Goal: Task Accomplishment & Management: Manage account settings

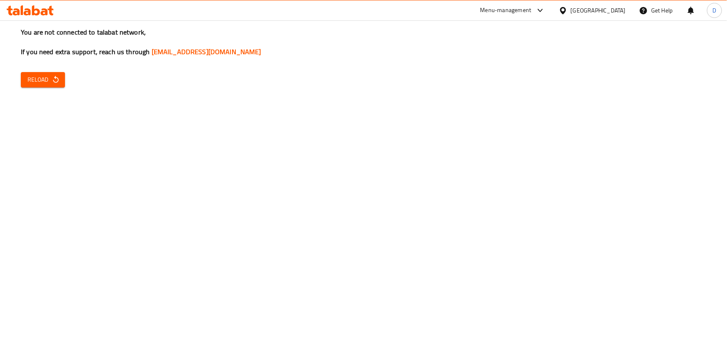
click at [52, 80] on icon "button" at bounding box center [56, 79] width 8 height 8
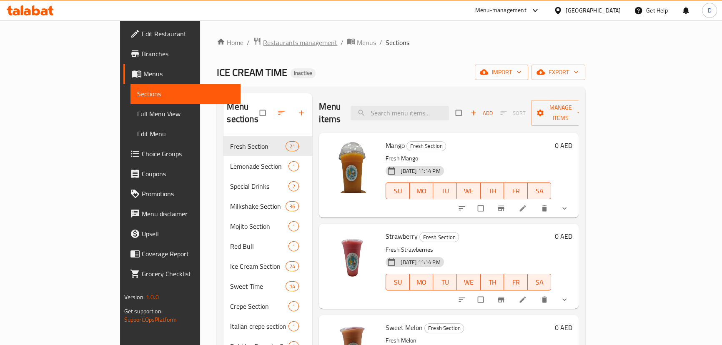
click at [263, 45] on span "Restaurants management" at bounding box center [300, 42] width 74 height 10
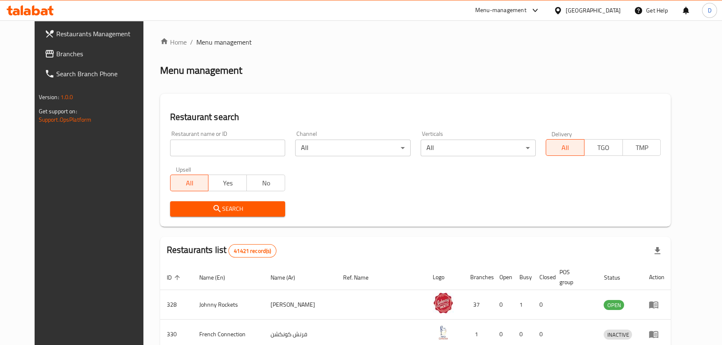
click at [87, 47] on link "Branches" at bounding box center [96, 54] width 117 height 20
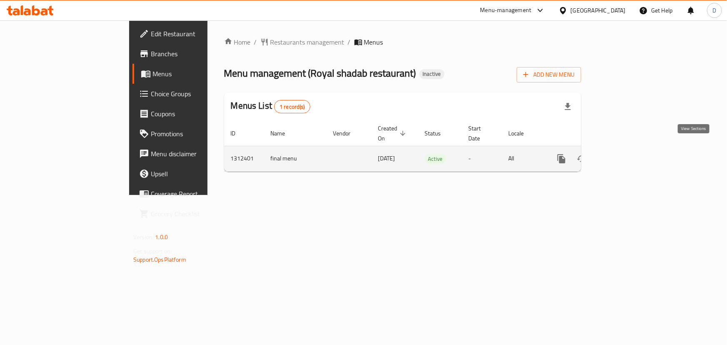
click at [627, 154] on icon "enhanced table" at bounding box center [622, 159] width 10 height 10
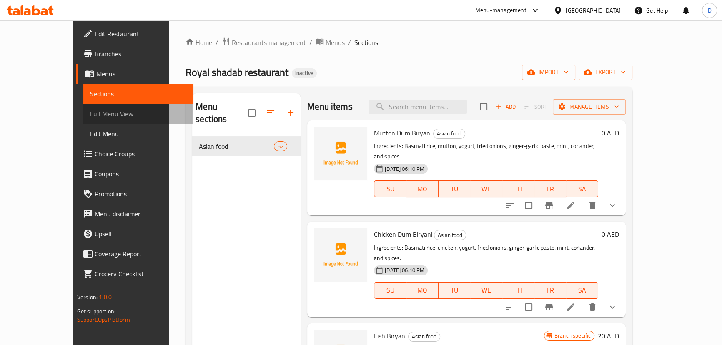
click at [90, 111] on span "Full Menu View" at bounding box center [138, 114] width 97 height 10
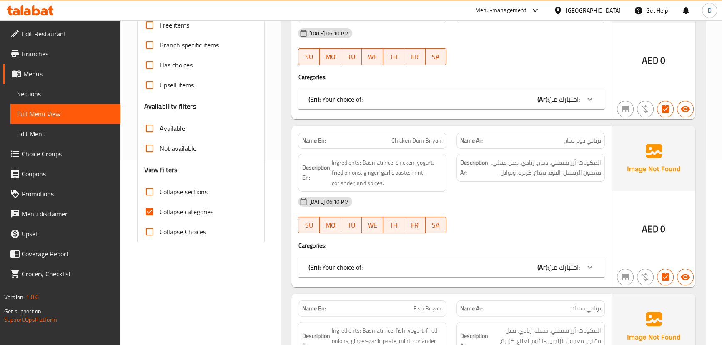
scroll to position [189, 0]
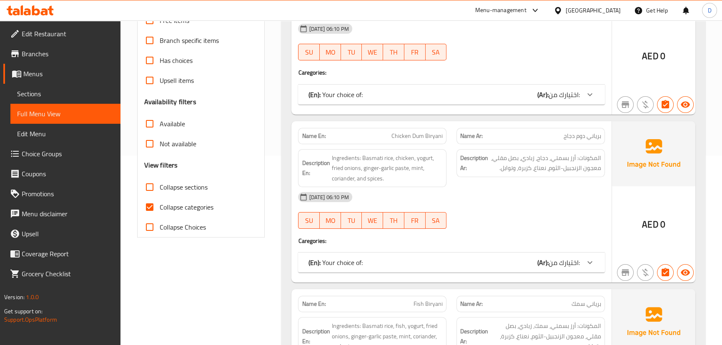
click at [188, 204] on span "Collapse categories" at bounding box center [187, 207] width 54 height 10
click at [160, 204] on input "Collapse categories" at bounding box center [150, 207] width 20 height 20
checkbox input "false"
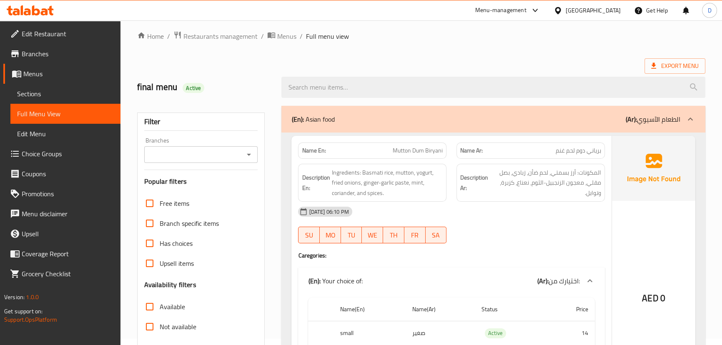
scroll to position [0, 0]
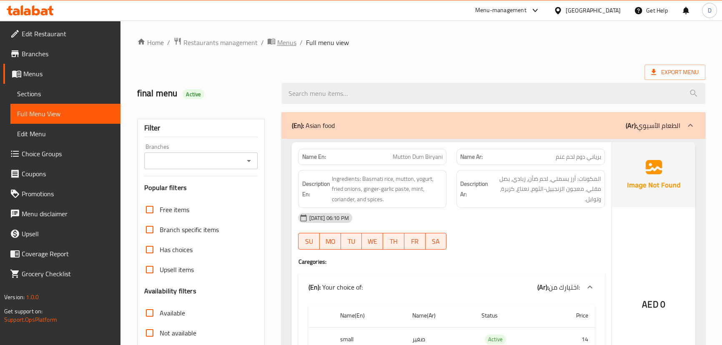
click at [277, 44] on span "Menus" at bounding box center [286, 42] width 19 height 10
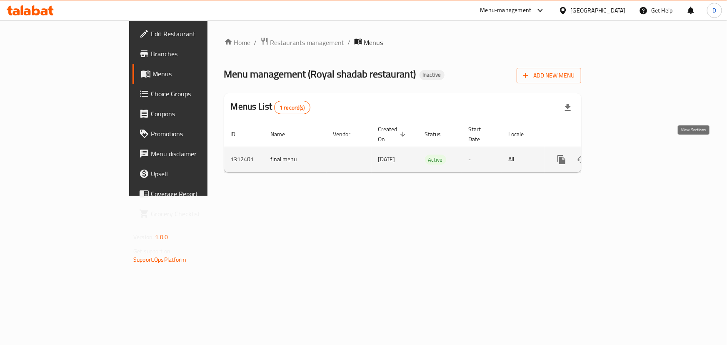
click at [632, 150] on link "enhanced table" at bounding box center [622, 160] width 20 height 20
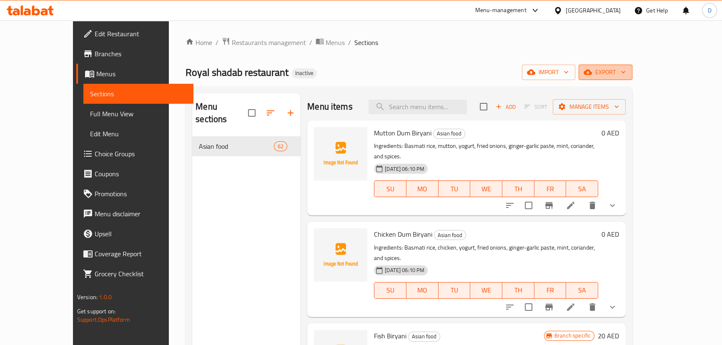
click at [632, 80] on button "export" at bounding box center [605, 72] width 54 height 15
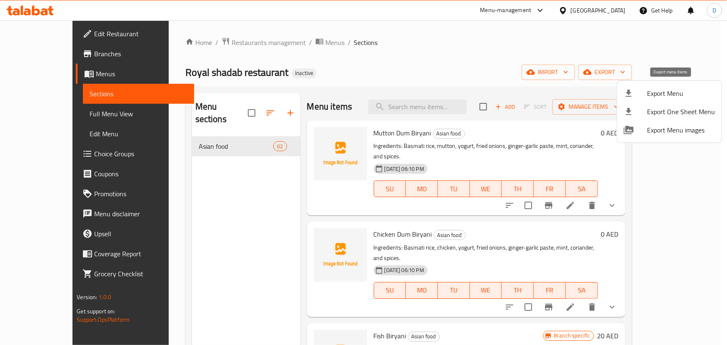
click at [677, 91] on span "Export Menu" at bounding box center [681, 93] width 68 height 10
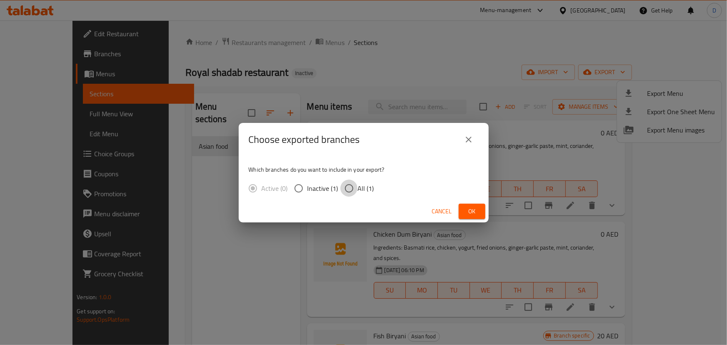
click at [340, 187] on input "All (1)" at bounding box center [348, 188] width 17 height 17
radio input "true"
drag, startPoint x: 471, startPoint y: 207, endPoint x: 333, endPoint y: 132, distance: 157.2
click at [471, 207] on span "Ok" at bounding box center [471, 211] width 13 height 10
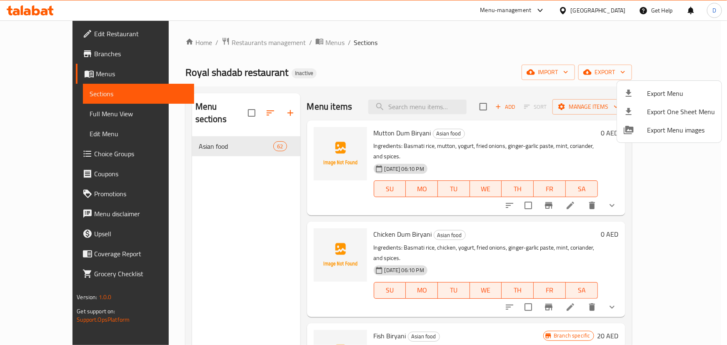
click at [287, 42] on div at bounding box center [363, 172] width 727 height 345
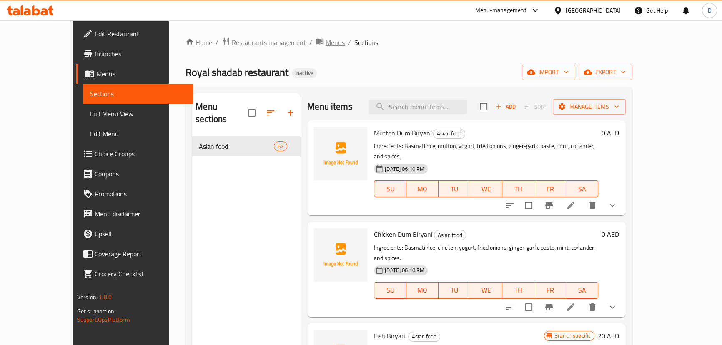
click at [325, 42] on span "Menus" at bounding box center [334, 42] width 19 height 10
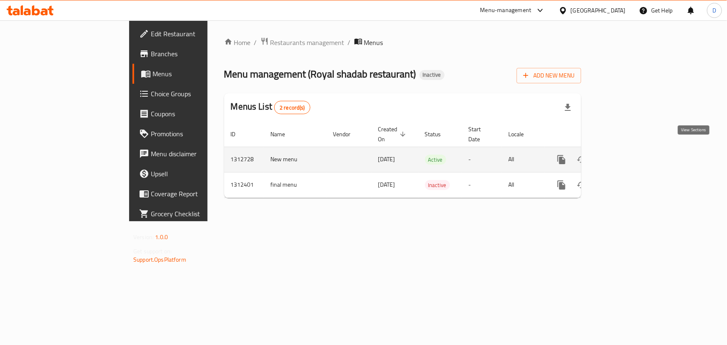
click at [632, 150] on link "enhanced table" at bounding box center [622, 160] width 20 height 20
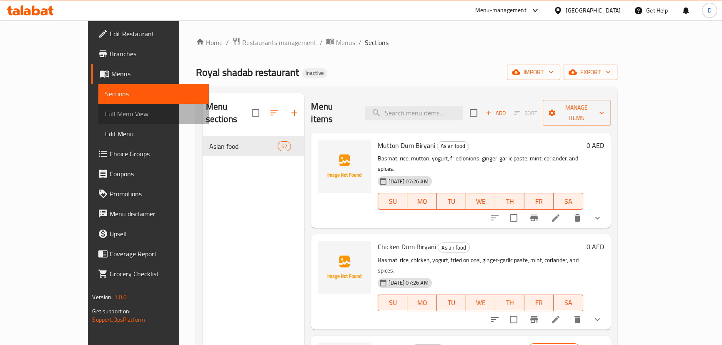
click at [105, 116] on span "Full Menu View" at bounding box center [153, 114] width 97 height 10
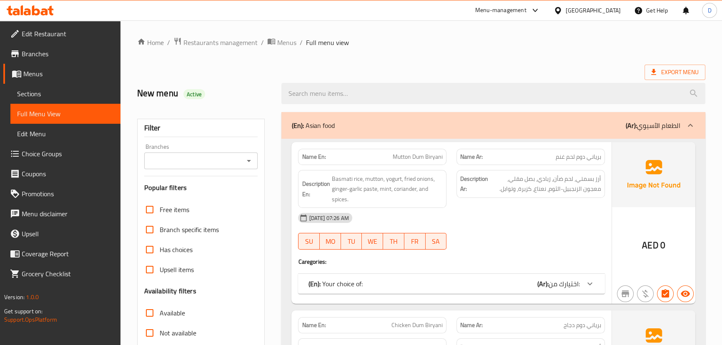
scroll to position [113, 0]
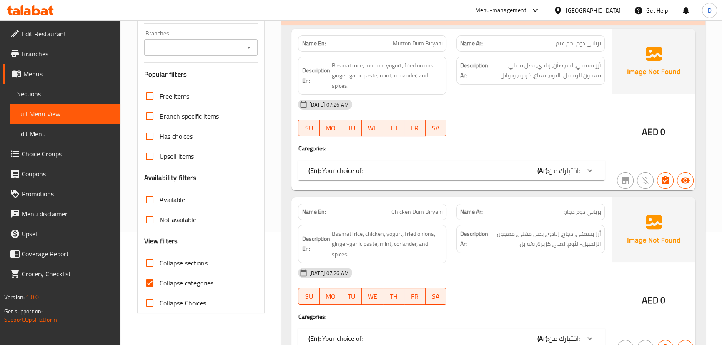
click at [187, 285] on span "Collapse categories" at bounding box center [187, 283] width 54 height 10
click at [160, 285] on input "Collapse categories" at bounding box center [150, 283] width 20 height 20
checkbox input "false"
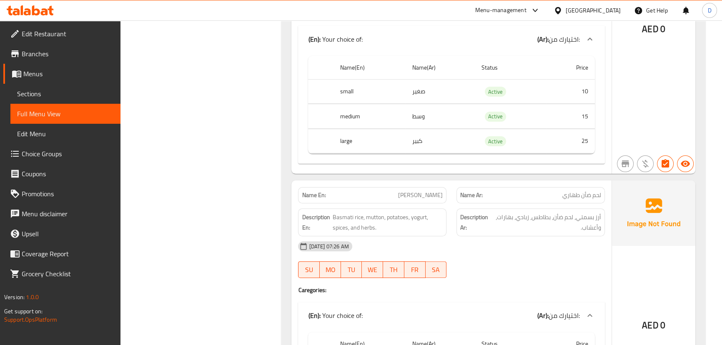
scroll to position [3936, 0]
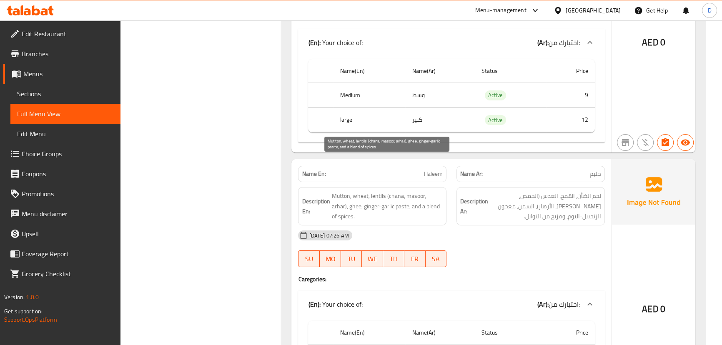
click at [419, 191] on span "Mutton, wheat, lentils (chana, masoor, arhar), ghee, ginger-garlic paste, and a…" at bounding box center [386, 206] width 111 height 31
click at [417, 191] on span "Mutton, wheat, lentils (chana, masoor, arhar), ghee, ginger-garlic paste, and a…" at bounding box center [386, 206] width 111 height 31
copy span "masoor"
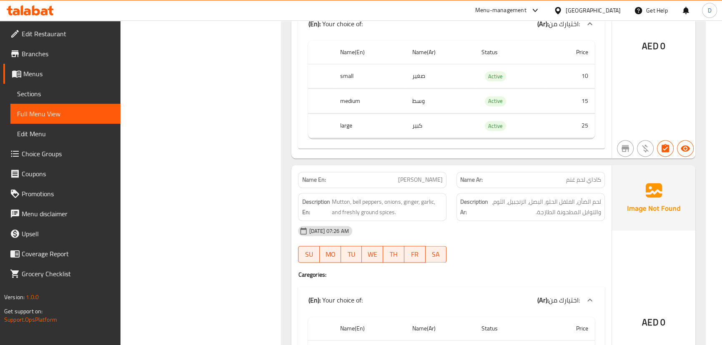
scroll to position [5632, 0]
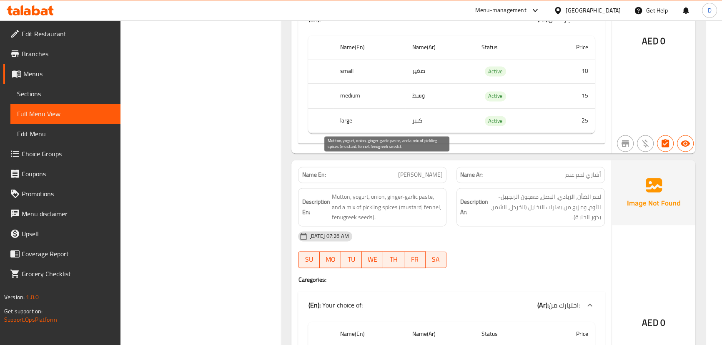
click at [430, 192] on span "Mutton, yogurt, onion, ginger-garlic paste, and a mix of pickling spices (musta…" at bounding box center [386, 207] width 111 height 31
copy span "fennel"
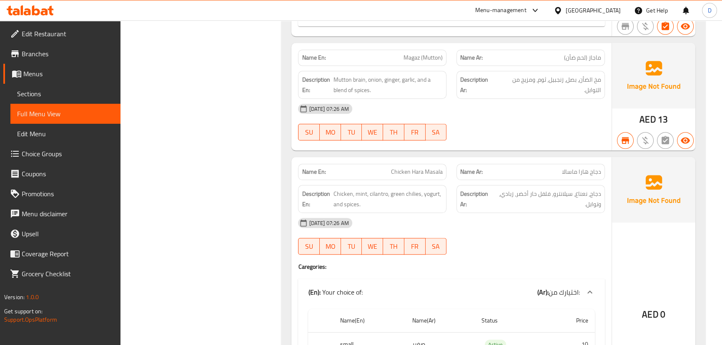
scroll to position [8878, 0]
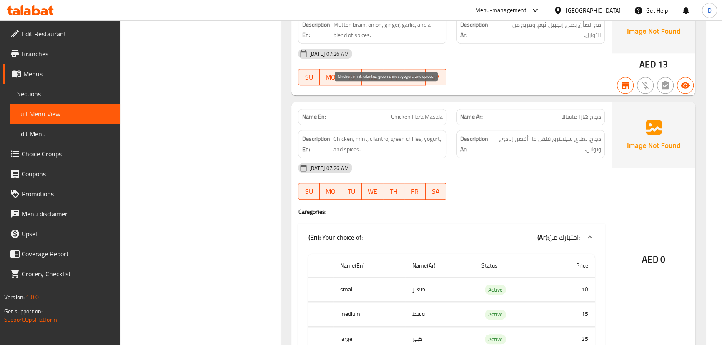
click at [375, 134] on span "Chicken, mint, cilantro, green chilies, yogurt, and spices." at bounding box center [387, 144] width 109 height 20
copy span "cilantro"
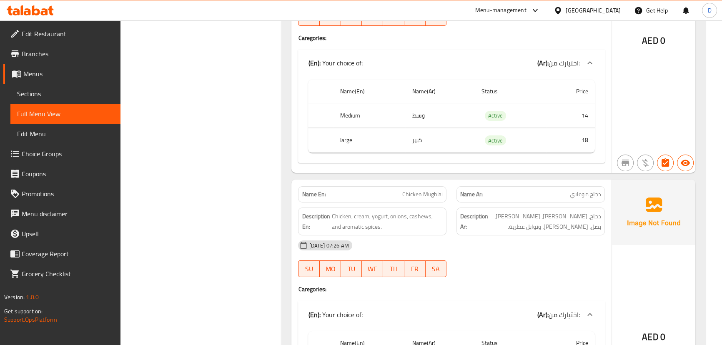
click at [435, 190] on span "Chicken Mughlai" at bounding box center [422, 194] width 40 height 9
copy span "Chicken Mughlai"
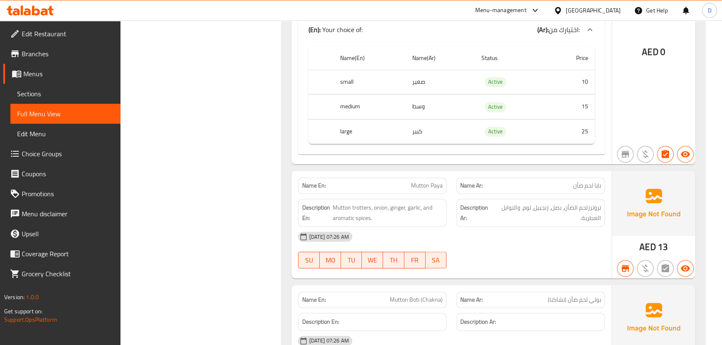
scroll to position [13047, 0]
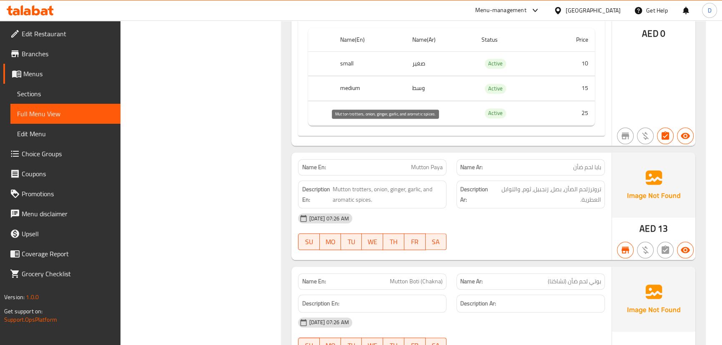
click at [358, 184] on span "Mutton trotters, onion, ginger, garlic, and aromatic spices." at bounding box center [387, 194] width 110 height 20
copy span "trotters"
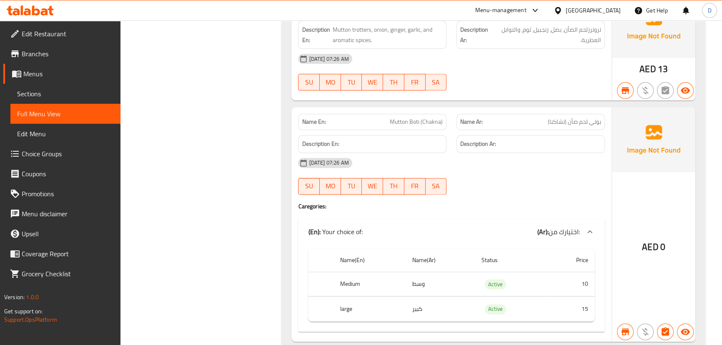
scroll to position [13199, 0]
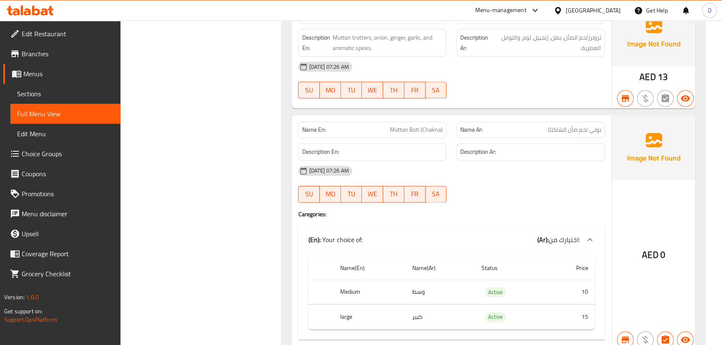
click at [400, 125] on span "Mutton Boti (Chakna)" at bounding box center [416, 129] width 53 height 9
copy span "Mutton Boti (Chakna)"
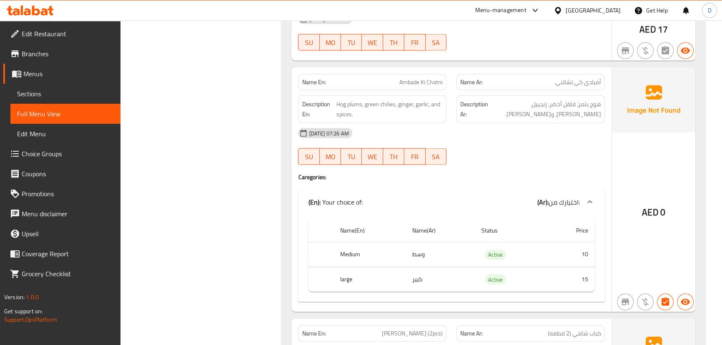
scroll to position [2158, 0]
click at [360, 98] on span "Hog plums, green chilies, ginger, garlic, and spices." at bounding box center [389, 108] width 107 height 20
drag, startPoint x: 362, startPoint y: 91, endPoint x: 335, endPoint y: 88, distance: 27.7
click at [335, 98] on h6 "Description En: Hog plums, green chilies, ginger, garlic, and spices." at bounding box center [372, 108] width 141 height 20
copy span "Hog plums"
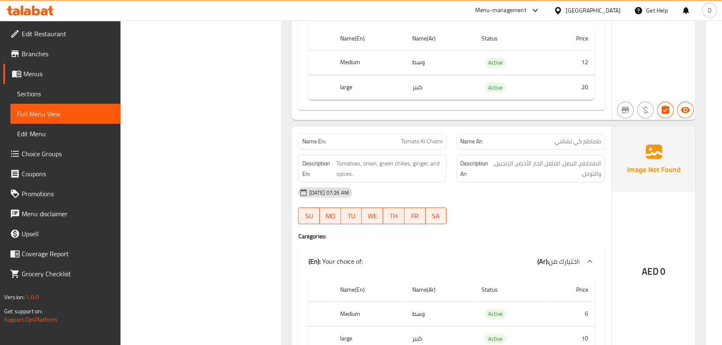
scroll to position [4443, 0]
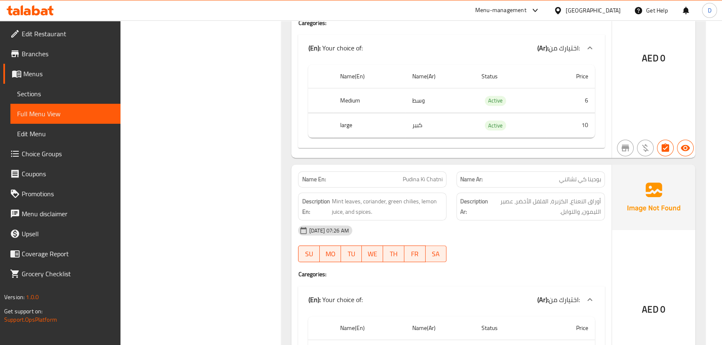
click at [420, 171] on div "Name En: Pudina Ki Chatni" at bounding box center [372, 179] width 148 height 16
copy span "Pudina Ki Chatni"
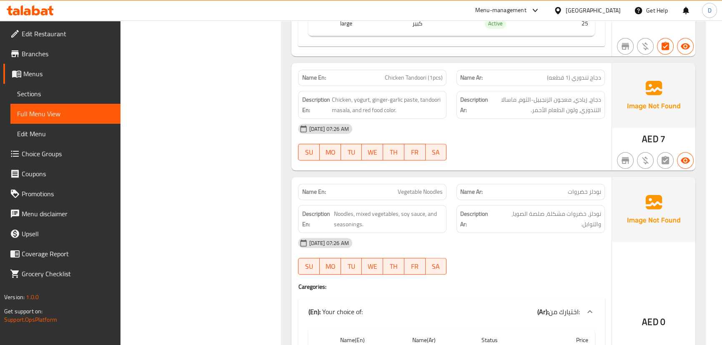
scroll to position [11405, 0]
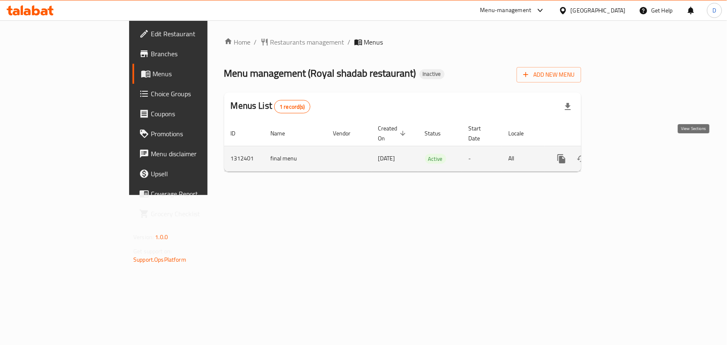
click at [632, 149] on link "enhanced table" at bounding box center [622, 159] width 20 height 20
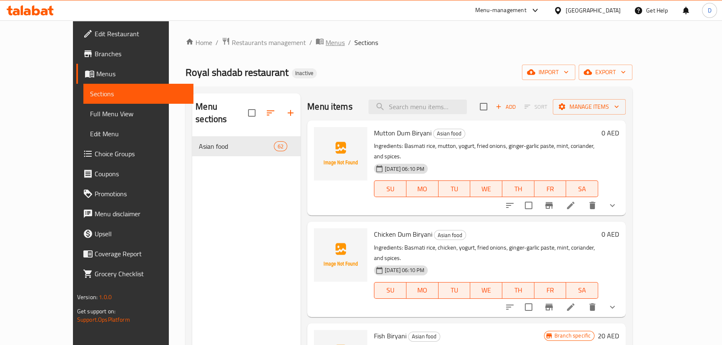
click at [325, 43] on span "Menus" at bounding box center [334, 42] width 19 height 10
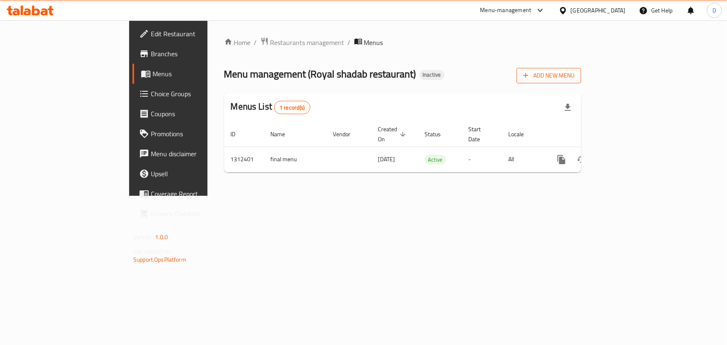
click at [575, 75] on span "Add New Menu" at bounding box center [548, 75] width 51 height 10
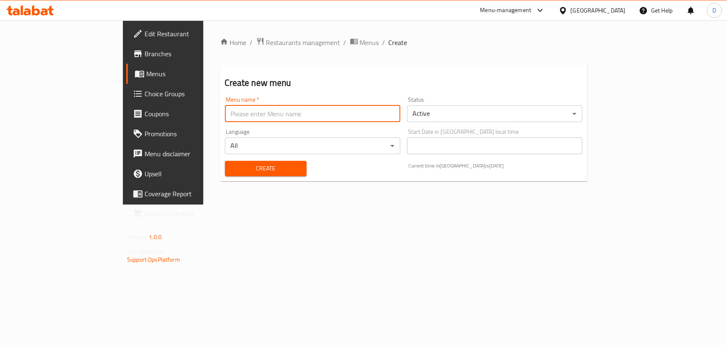
click at [225, 114] on input "text" at bounding box center [312, 113] width 175 height 17
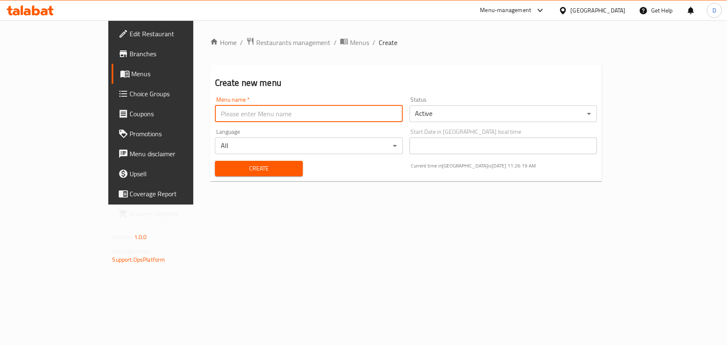
type input "New menu"
click at [222, 171] on span "Create" at bounding box center [259, 168] width 75 height 10
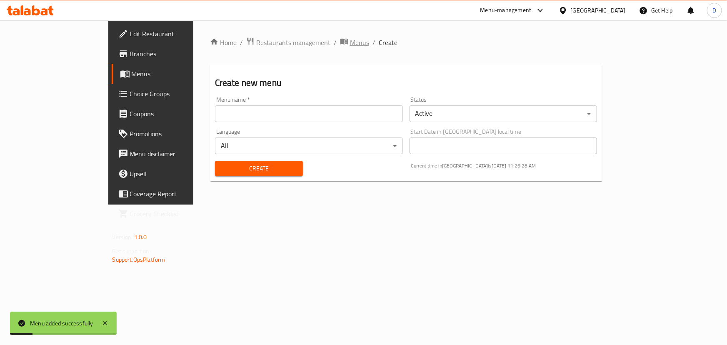
click at [350, 43] on span "Menus" at bounding box center [359, 42] width 19 height 10
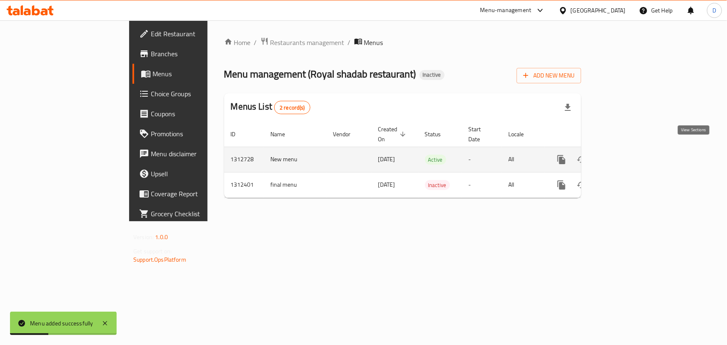
click at [627, 155] on icon "enhanced table" at bounding box center [622, 160] width 10 height 10
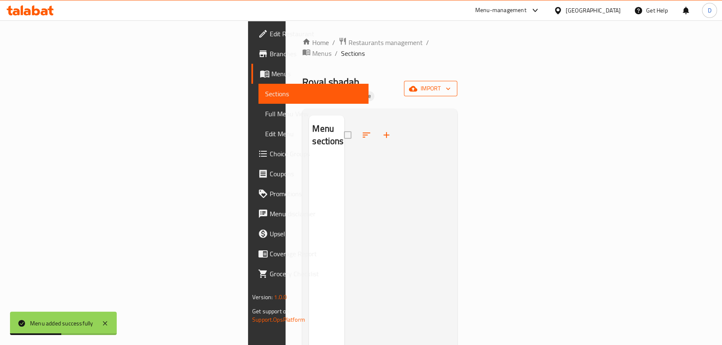
click at [450, 83] on span "import" at bounding box center [430, 88] width 40 height 10
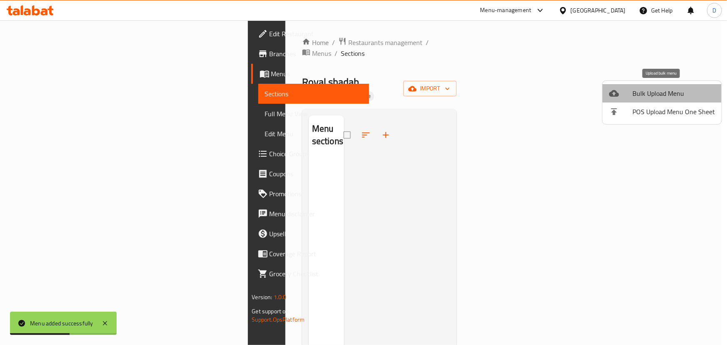
click at [674, 94] on span "Bulk Upload Menu" at bounding box center [673, 93] width 82 height 10
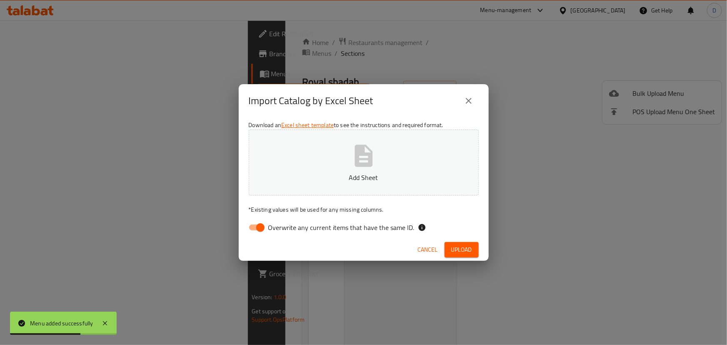
click at [318, 227] on span "Overwrite any current items that have the same ID." at bounding box center [341, 227] width 146 height 10
click at [284, 227] on input "Overwrite any current items that have the same ID." at bounding box center [260, 228] width 47 height 16
checkbox input "false"
click at [333, 183] on button "Add Sheet" at bounding box center [364, 163] width 230 height 66
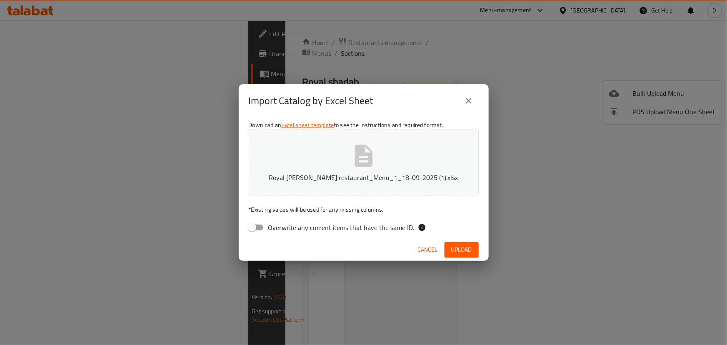
click at [461, 245] on span "Upload" at bounding box center [461, 250] width 21 height 10
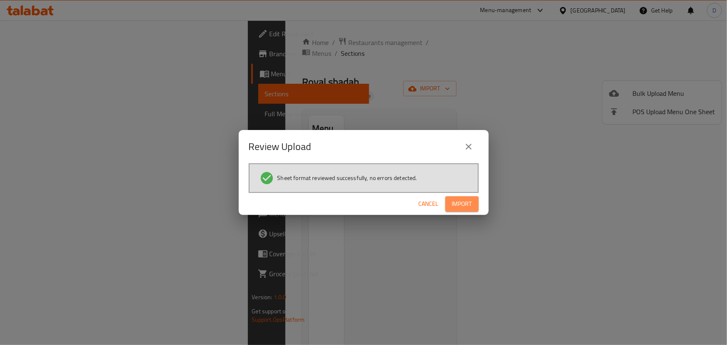
click at [477, 206] on button "Import" at bounding box center [461, 203] width 33 height 15
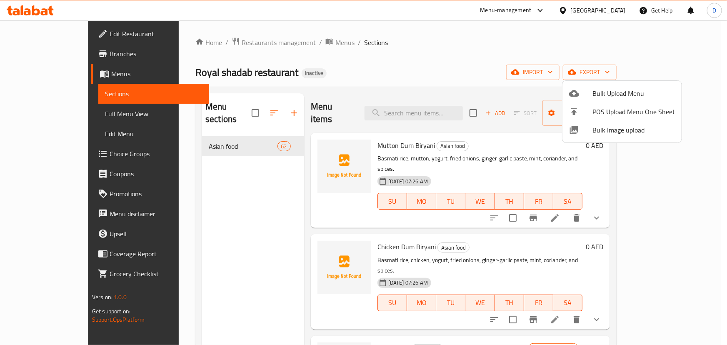
click at [443, 107] on div at bounding box center [363, 172] width 727 height 345
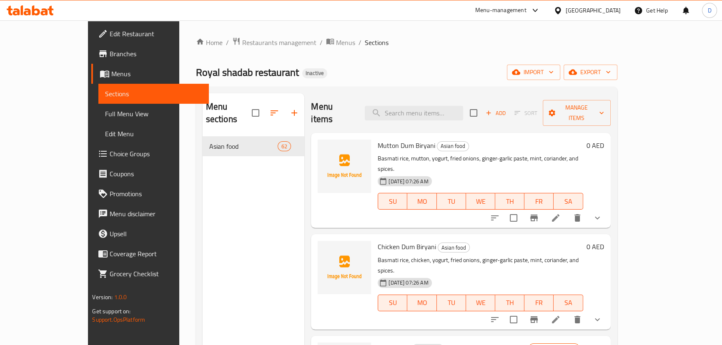
click at [443, 107] on input "search" at bounding box center [414, 113] width 98 height 15
paste input "Chicken, tomato purée, butter, cream, ginger, garlic, and spices."
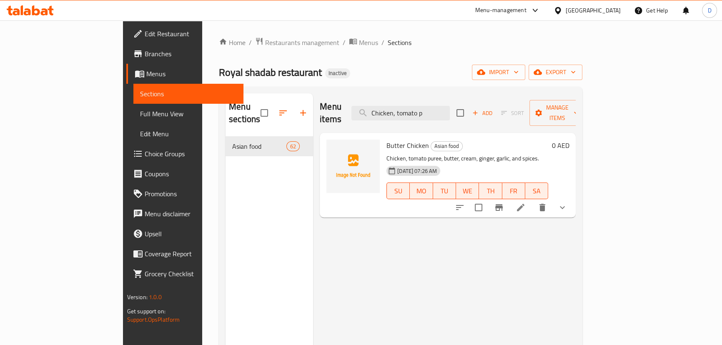
type input "Chicken, tomato p"
click at [525, 202] on icon at bounding box center [520, 207] width 10 height 10
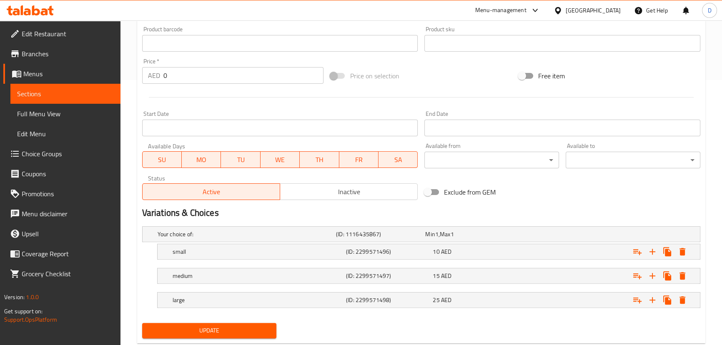
scroll to position [285, 0]
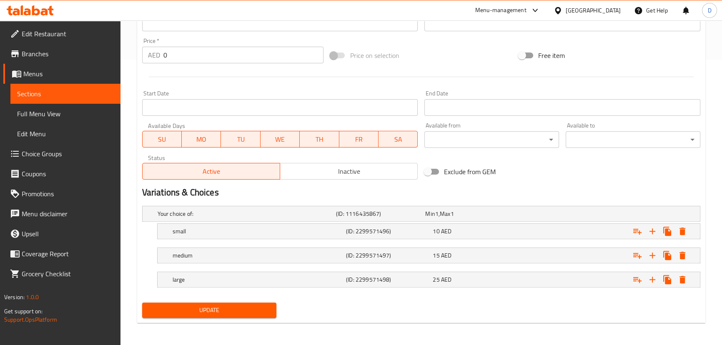
type textarea "دجاج، بيوريه الطماطم، زبدة، كريمة، زنجبيل، ثوم، وتوابل."
click at [271, 312] on button "Update" at bounding box center [209, 309] width 135 height 15
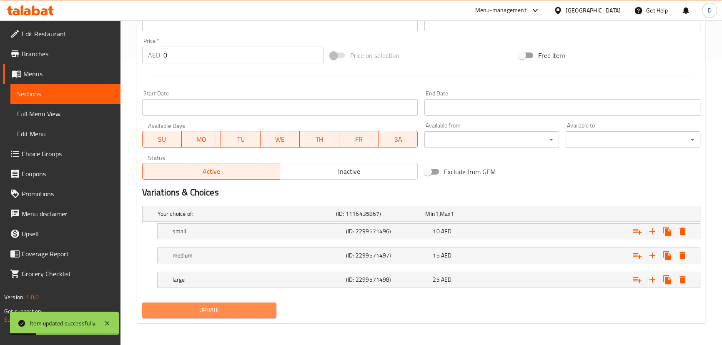
click at [225, 306] on span "Update" at bounding box center [209, 310] width 121 height 10
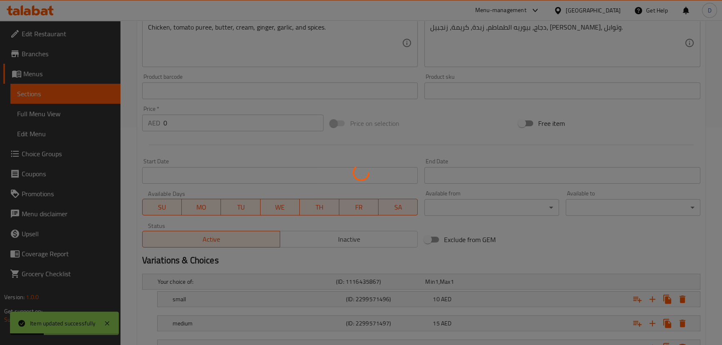
scroll to position [96, 0]
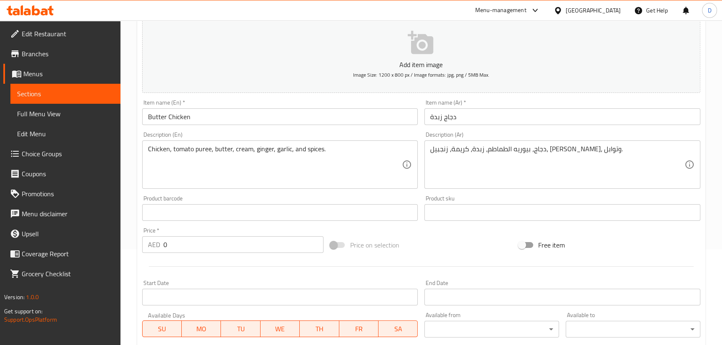
click at [107, 92] on span "Sections" at bounding box center [65, 94] width 97 height 10
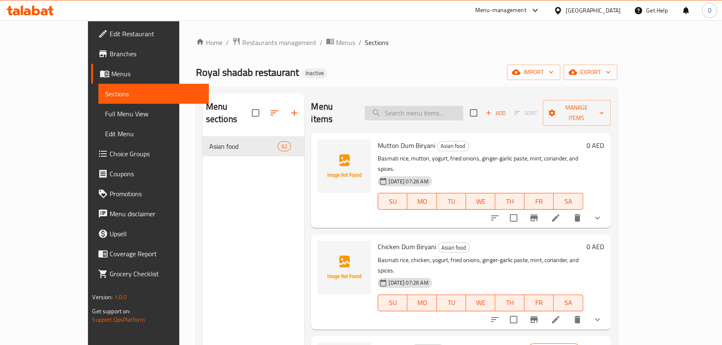
click at [463, 111] on input "search" at bounding box center [414, 113] width 98 height 15
paste input "cilantro"
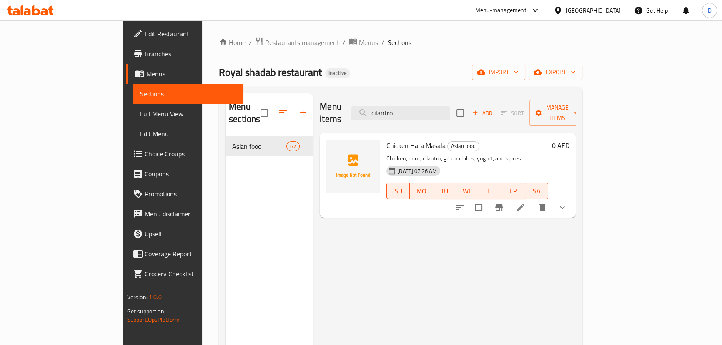
type input "cilantro"
click at [532, 200] on li at bounding box center [520, 207] width 23 height 15
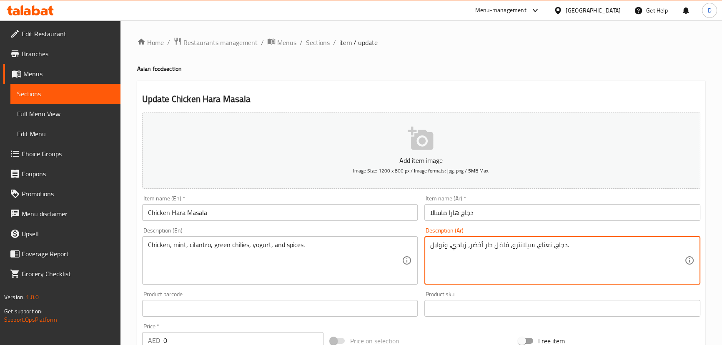
click at [517, 246] on textarea "دجاج، نعناع، سيلانترو، فلفل حار أخضر، زبادي، وتوابل." at bounding box center [557, 261] width 254 height 40
paste textarea "كزبرة"
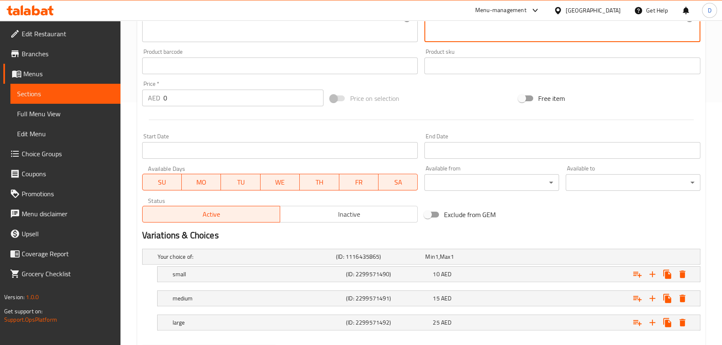
scroll to position [265, 0]
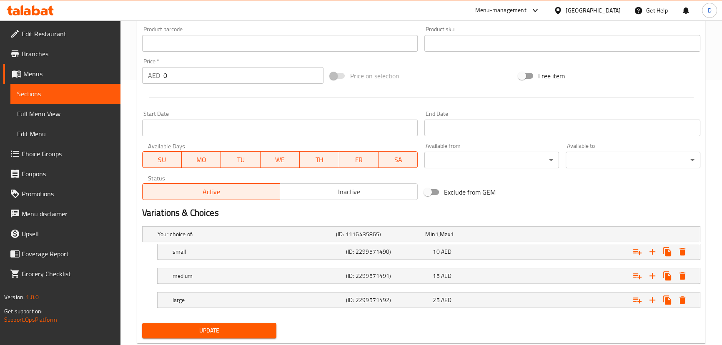
type textarea "دجاج، نعناع، كزبرة، فلفل حار أخضر، زبادي، وتوابل."
click at [235, 329] on span "Update" at bounding box center [209, 330] width 121 height 10
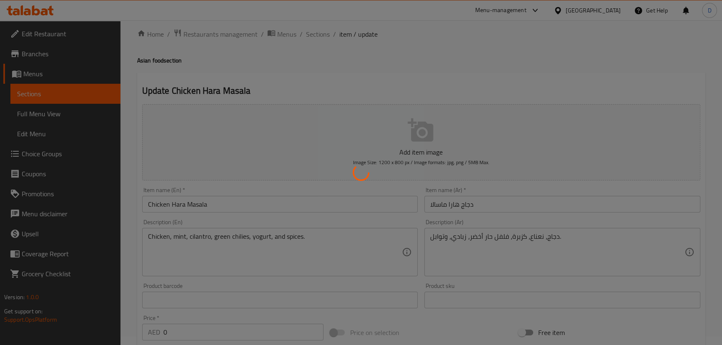
scroll to position [0, 0]
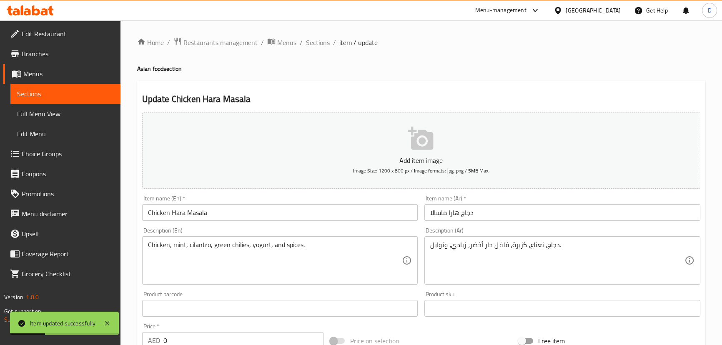
click at [37, 89] on span "Sections" at bounding box center [65, 94] width 97 height 10
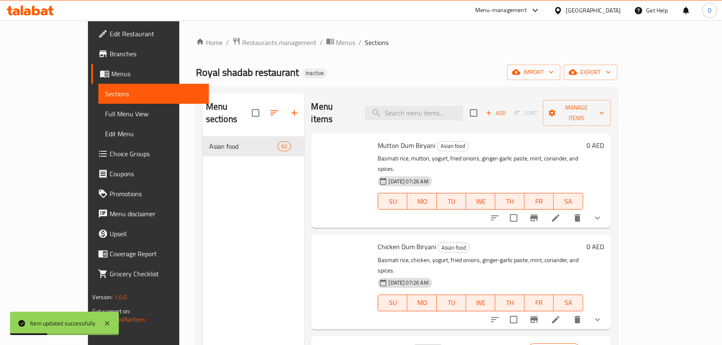
click at [463, 108] on input "search" at bounding box center [414, 113] width 98 height 15
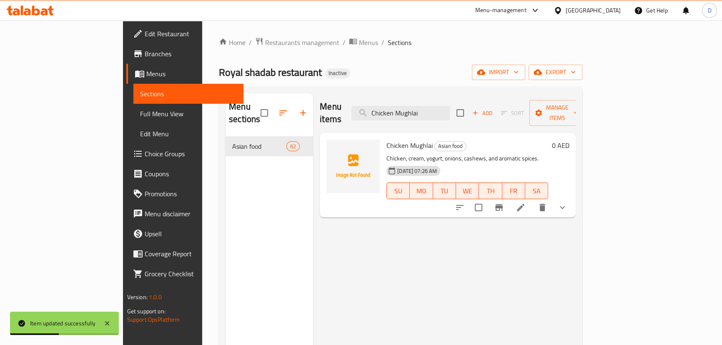
type input "Chicken Mughlai"
click at [525, 202] on icon at bounding box center [520, 207] width 10 height 10
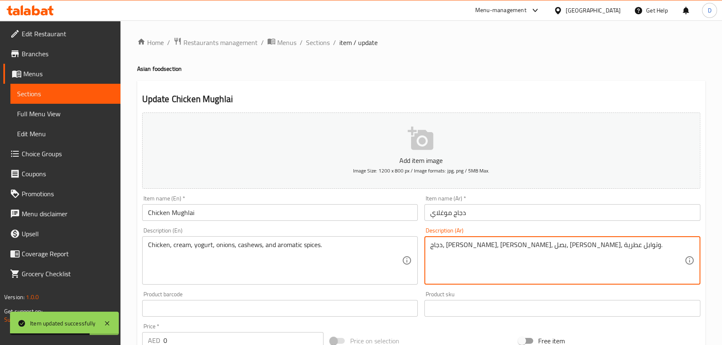
drag, startPoint x: 521, startPoint y: 245, endPoint x: 526, endPoint y: 246, distance: 4.7
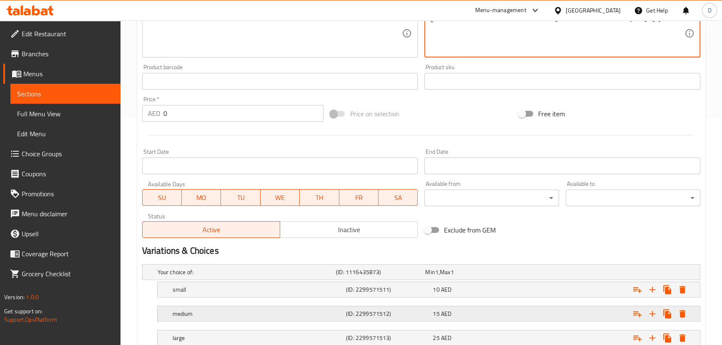
scroll to position [285, 0]
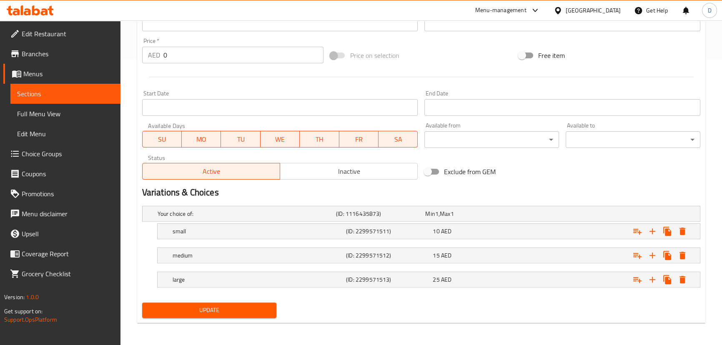
type textarea "دجاج، كريمة، زبادي، بصل، كاجو، وتوابل عطرية."
click at [251, 310] on span "Update" at bounding box center [209, 310] width 121 height 10
click at [96, 95] on span "Sections" at bounding box center [65, 94] width 97 height 10
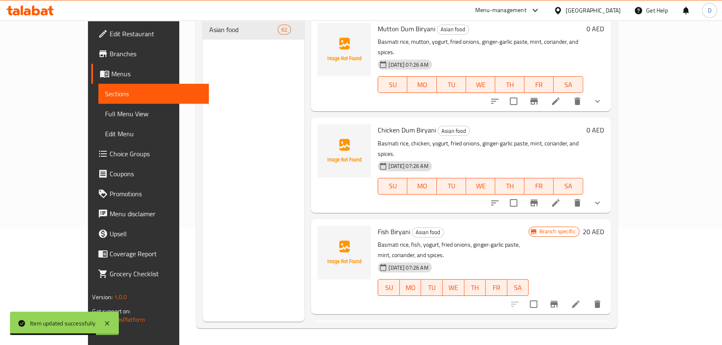
scroll to position [3, 0]
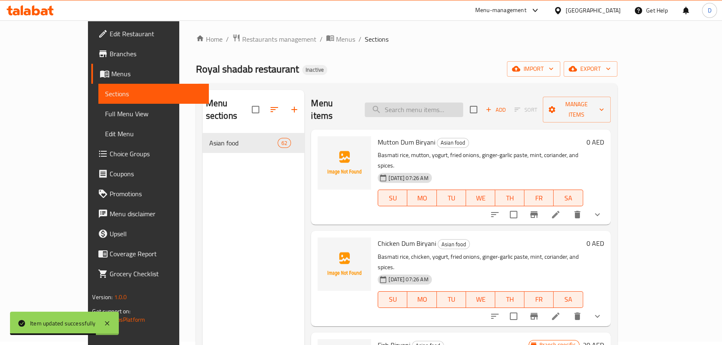
click at [410, 102] on input "search" at bounding box center [414, 109] width 98 height 15
paste input "trotters"
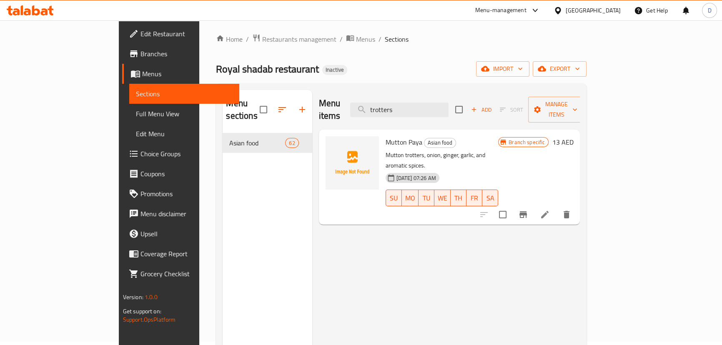
type input "trotters"
click at [556, 207] on li at bounding box center [544, 214] width 23 height 15
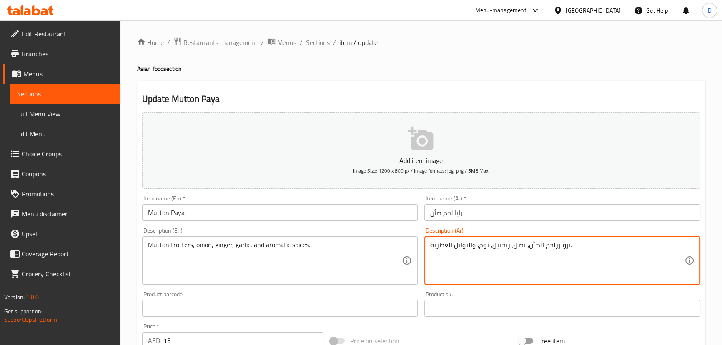
drag, startPoint x: 553, startPoint y: 242, endPoint x: 570, endPoint y: 242, distance: 16.7
click at [558, 257] on textarea "تروترزلحم الضأن، بصل، زنجبيل، ثوم، والتوابل العطرية." at bounding box center [557, 261] width 254 height 40
drag, startPoint x: 542, startPoint y: 244, endPoint x: 567, endPoint y: 247, distance: 24.8
click at [567, 247] on textarea "تروترزلحم الضأن، بصل، زنجبيل، ثوم، والتوابل العطرية." at bounding box center [557, 261] width 254 height 40
paste textarea "قدا"
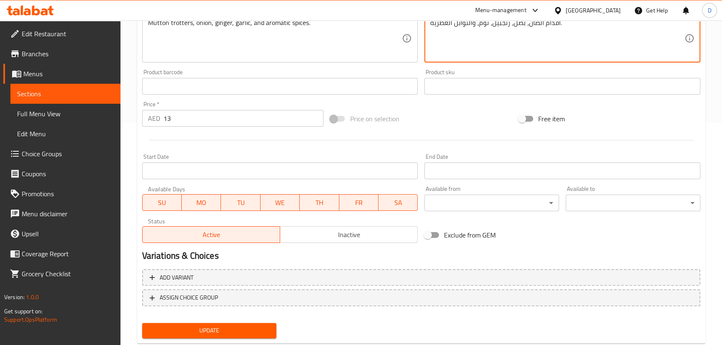
scroll to position [243, 0]
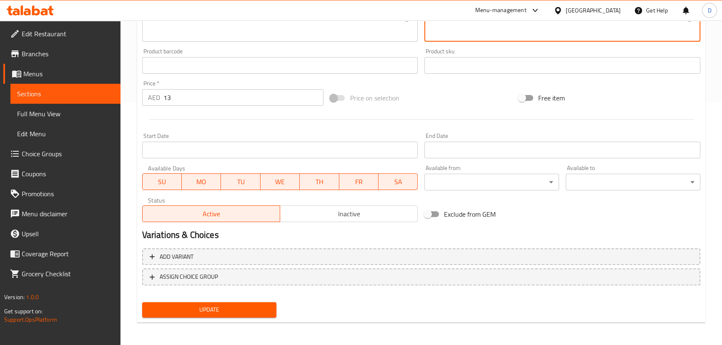
type textarea "أقدام الضأن، بصل، زنجبيل، ثوم، والتوابل العطرية."
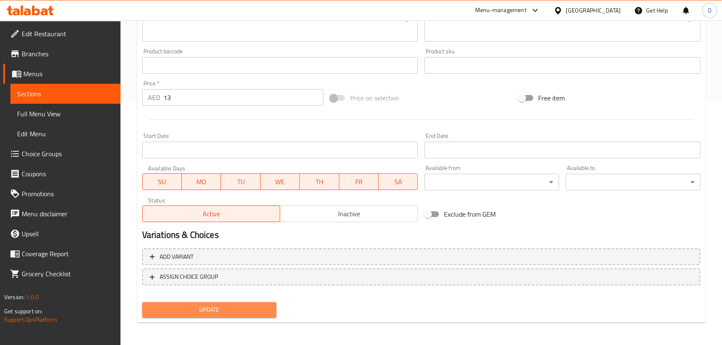
click at [235, 305] on span "Update" at bounding box center [209, 310] width 121 height 10
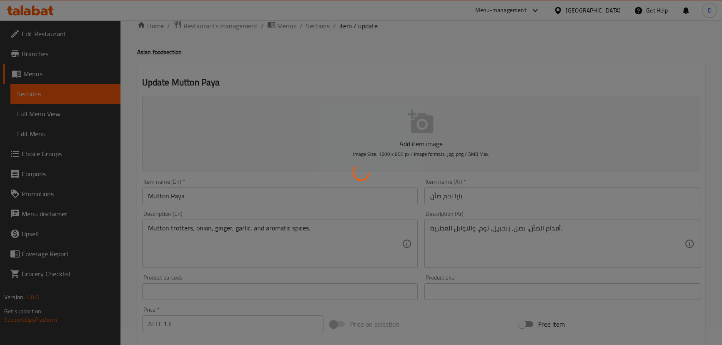
scroll to position [16, 0]
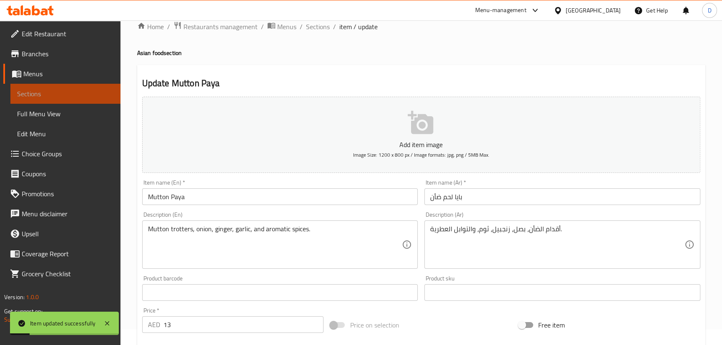
click at [112, 90] on span "Sections" at bounding box center [65, 94] width 97 height 10
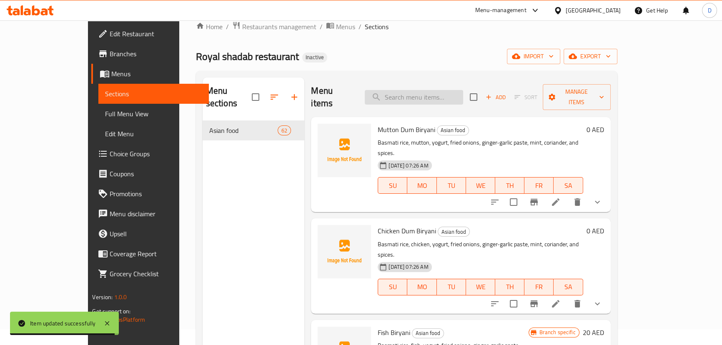
click at [436, 90] on input "search" at bounding box center [414, 97] width 98 height 15
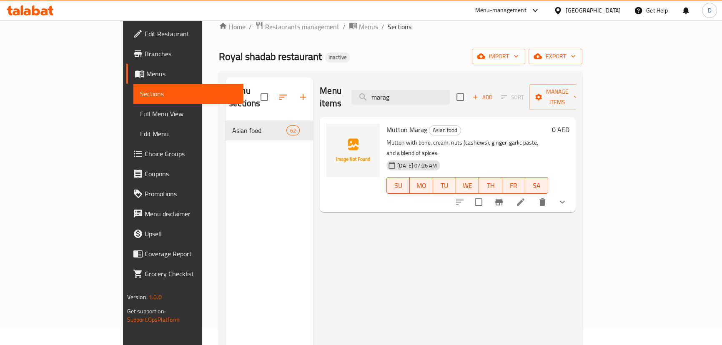
type input "marag"
click at [525, 197] on icon at bounding box center [520, 202] width 10 height 10
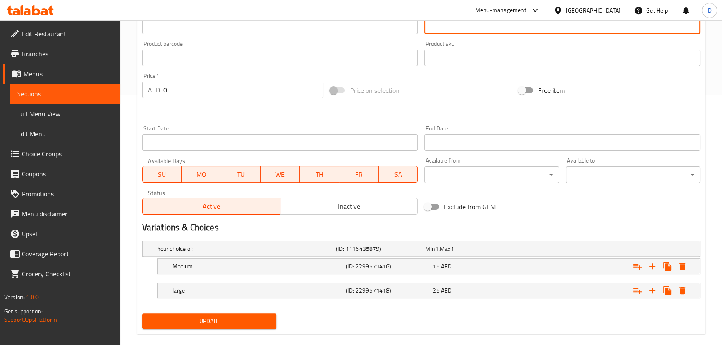
scroll to position [262, 0]
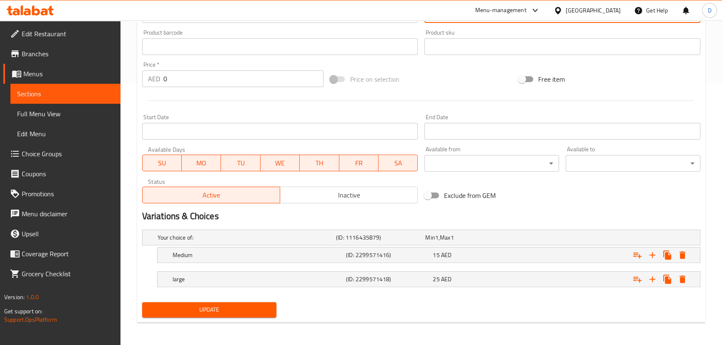
type textarea "لحم ضأن مع العظم، كريمة، مكسرات (كاجو)، معجون الزنجبيل-الثوم، ومزيج من التوابل."
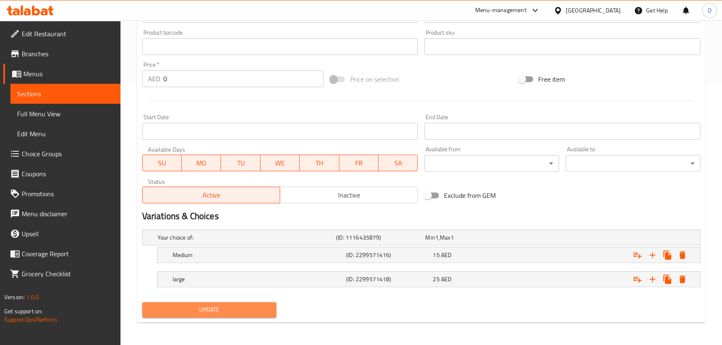
click at [247, 311] on span "Update" at bounding box center [209, 310] width 121 height 10
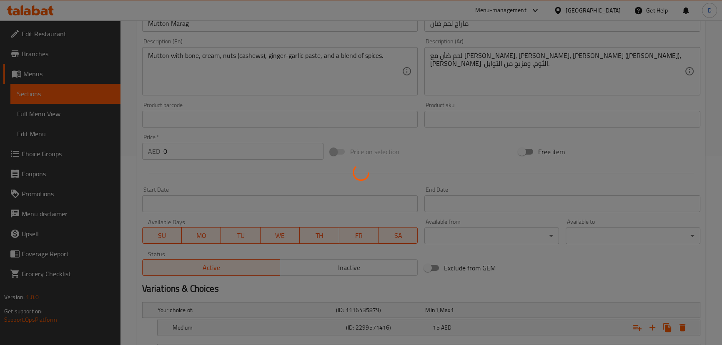
scroll to position [148, 0]
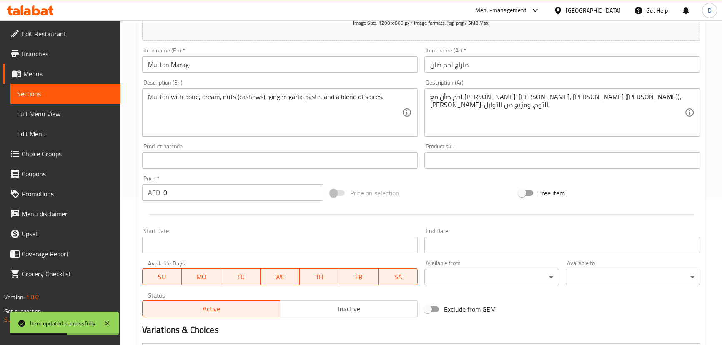
drag, startPoint x: 115, startPoint y: 100, endPoint x: 183, endPoint y: 2, distance: 119.3
click at [115, 100] on link "Sections" at bounding box center [65, 94] width 110 height 20
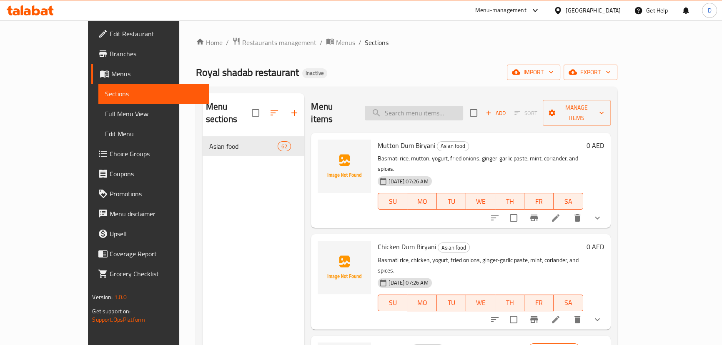
click at [418, 106] on input "search" at bounding box center [414, 113] width 98 height 15
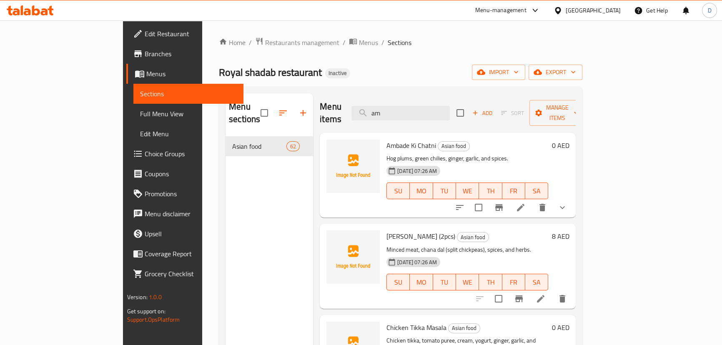
scroll to position [37, 0]
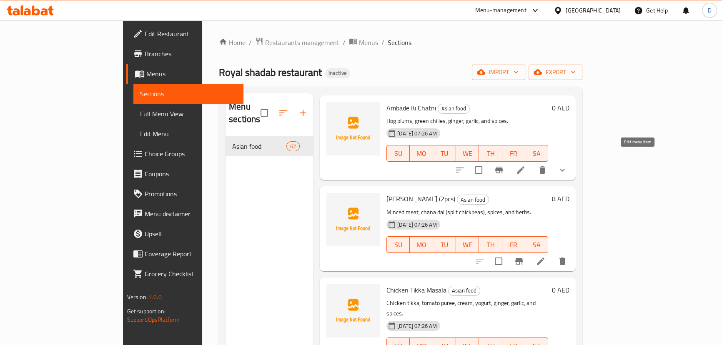
type input "am"
click at [524, 166] on icon at bounding box center [520, 169] width 7 height 7
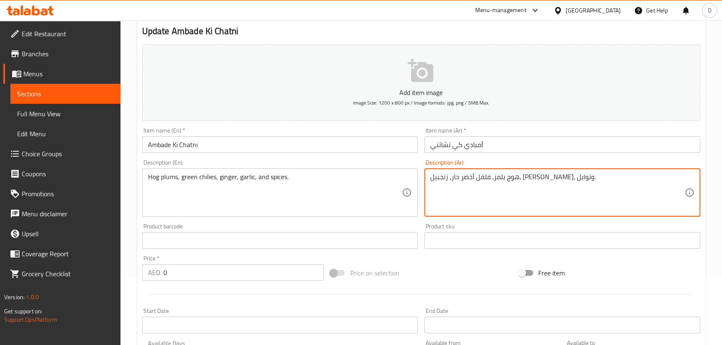
scroll to position [262, 0]
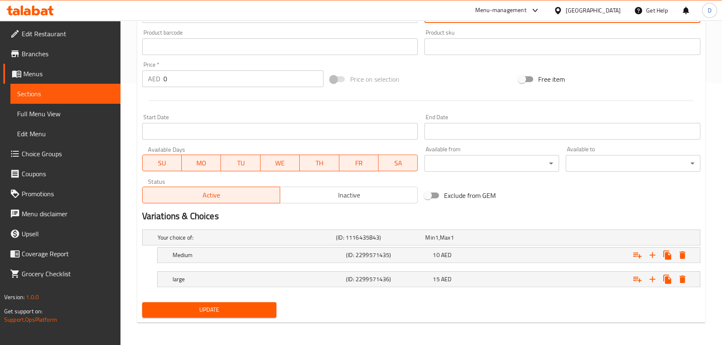
type textarea "هوج بلمز، فلفل أخضر حار، زنجبيل، ثوم، وتوابل."
click at [262, 305] on span "Update" at bounding box center [209, 310] width 121 height 10
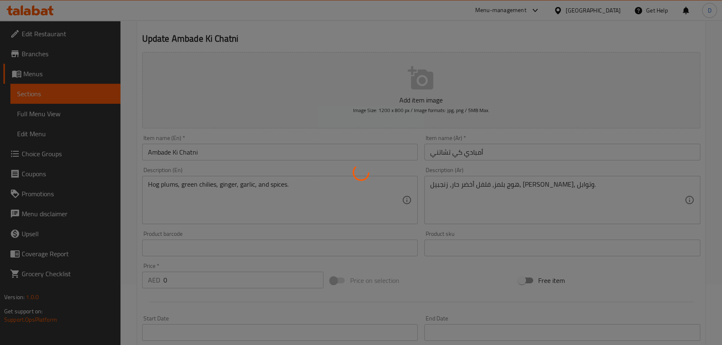
scroll to position [34, 0]
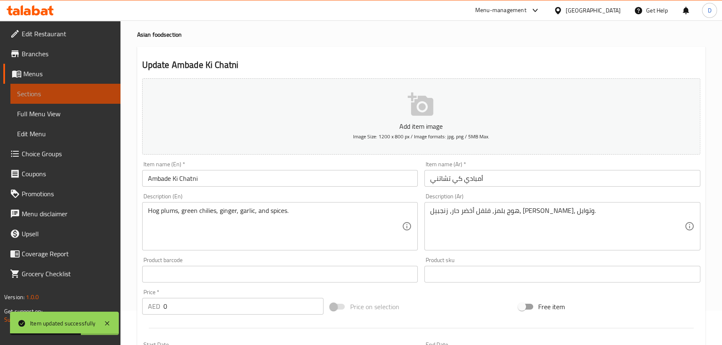
click at [105, 91] on span "Sections" at bounding box center [65, 94] width 97 height 10
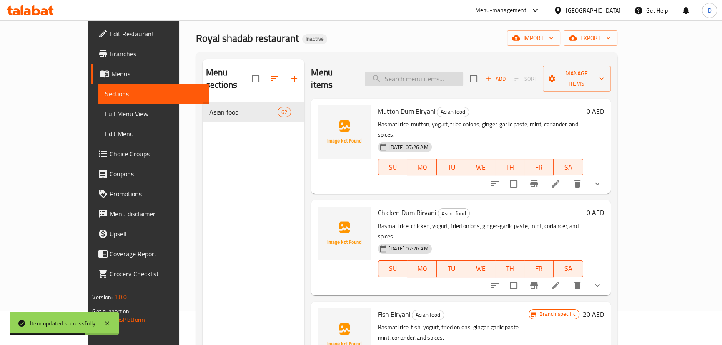
click at [452, 79] on input "search" at bounding box center [414, 79] width 98 height 15
paste input "Minced meat, chana dal (split chickpeas), spices, and herbs."
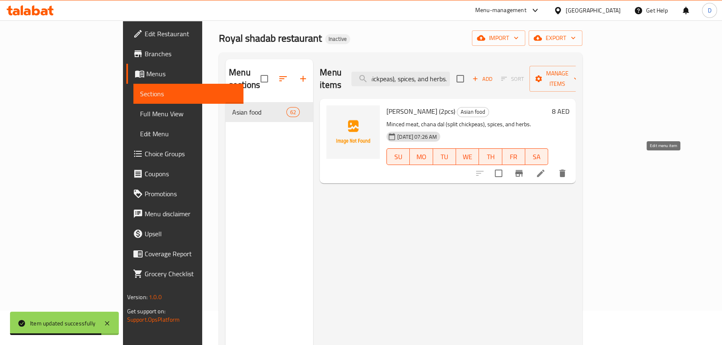
type input "Minced meat, chana dal (split chickpeas), spices, and herbs."
click at [545, 168] on icon at bounding box center [540, 173] width 10 height 10
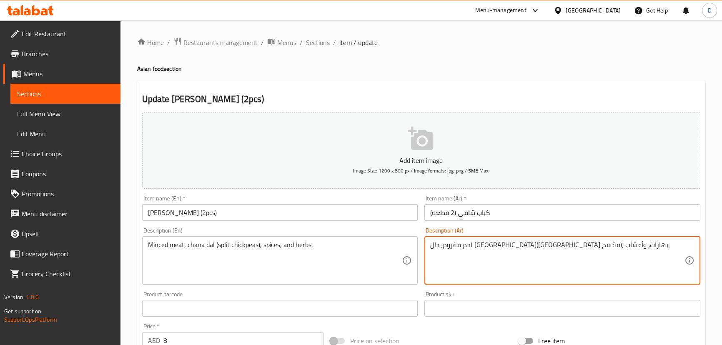
click at [521, 246] on textarea "لحم مفروم، دال حمص(حمص مقسم)، بهارات، وأعشاب." at bounding box center [557, 261] width 254 height 40
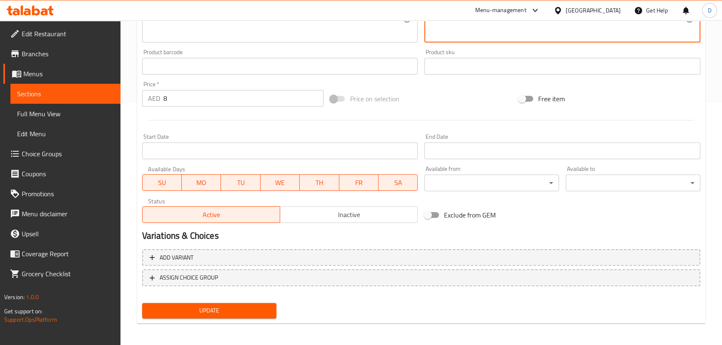
scroll to position [243, 0]
type textarea "لحم مفروم، دال شانا (حمص مقسم)، بهارات، وأعشاب."
click at [253, 310] on span "Update" at bounding box center [209, 310] width 121 height 10
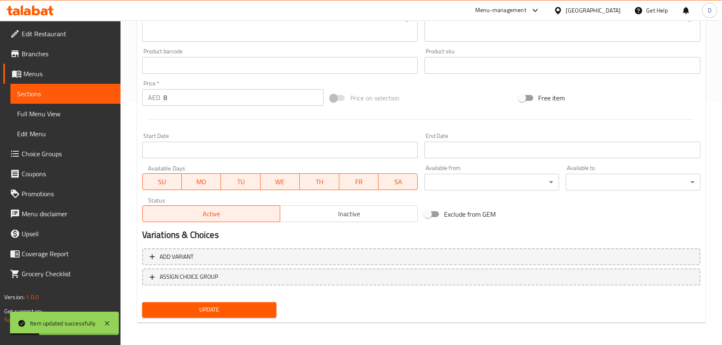
click at [115, 97] on link "Sections" at bounding box center [65, 94] width 110 height 20
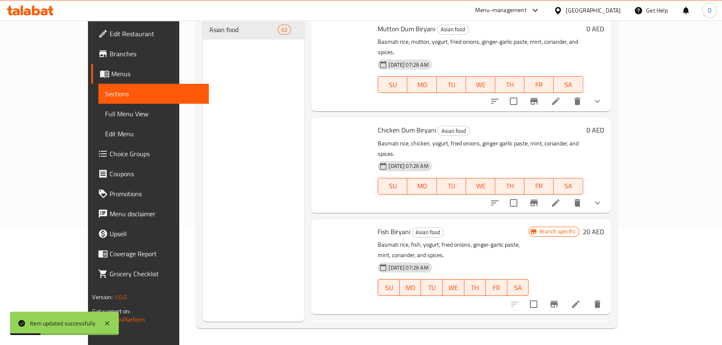
click at [487, 111] on div "Menu items Add Sort Manage items Mutton Dum Biryani Asian food Basmati rice, mu…" at bounding box center [457, 149] width 306 height 345
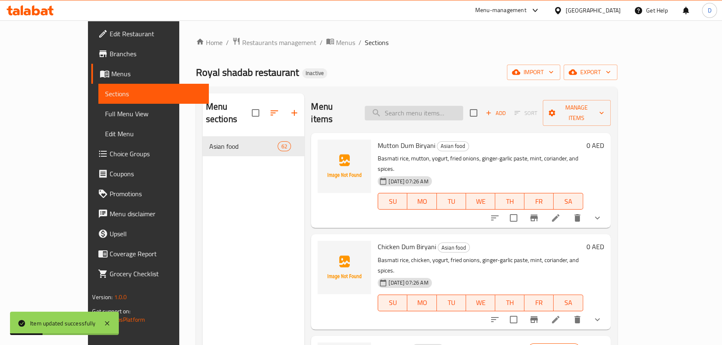
click at [463, 111] on input "search" at bounding box center [414, 113] width 98 height 15
paste input "Chicken tikka, tomato purée, cream, yogurt, ginger, garlic, and spices."
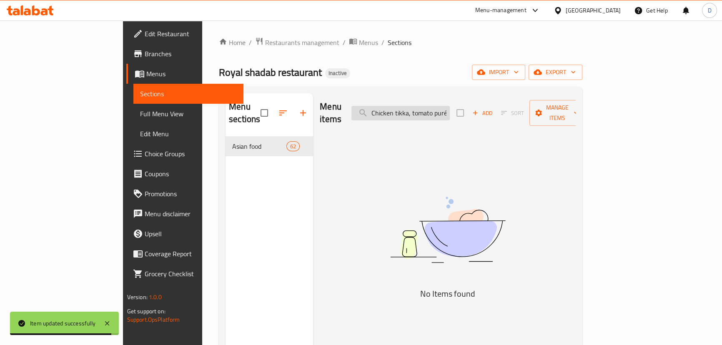
drag, startPoint x: 467, startPoint y: 110, endPoint x: 458, endPoint y: 108, distance: 8.6
click at [450, 108] on input "Chicken tikka, tomato purée, cream, yogurt, ginger, garlic, and spices" at bounding box center [400, 113] width 98 height 15
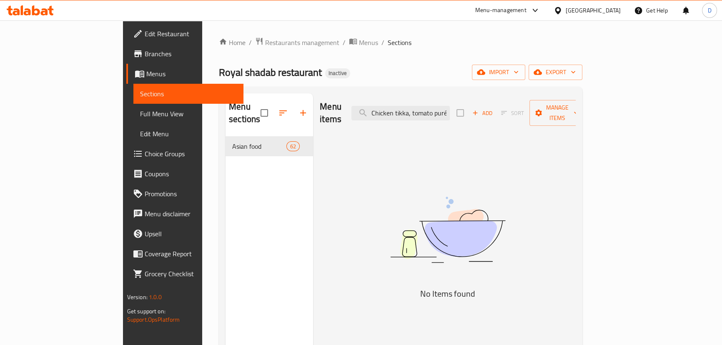
scroll to position [0, 115]
drag, startPoint x: 458, startPoint y: 108, endPoint x: 522, endPoint y: 120, distance: 65.1
click at [522, 120] on div "Menu items Chicken tikka, tomato purée, cream, yogurt, ginger, garlic, and spic…" at bounding box center [448, 113] width 256 height 40
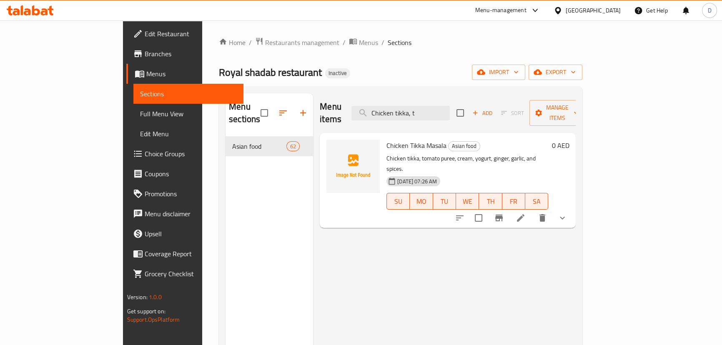
type input "Chicken tikka, t"
click at [525, 213] on icon at bounding box center [520, 218] width 10 height 10
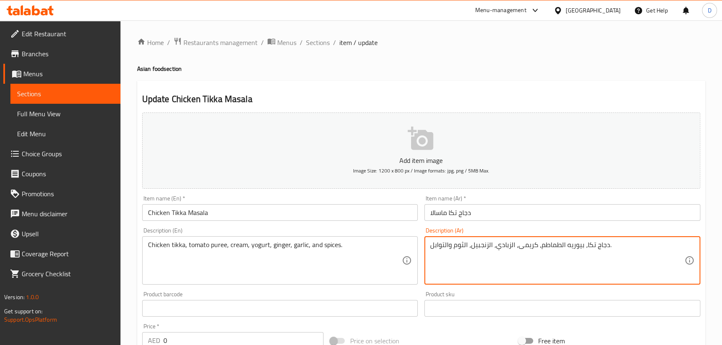
click at [520, 252] on textarea "دجاج تكا، بيوريه الطماطم، كريمى، الزبادي، الزنجبيل، الثوم والتوابل." at bounding box center [557, 261] width 254 height 40
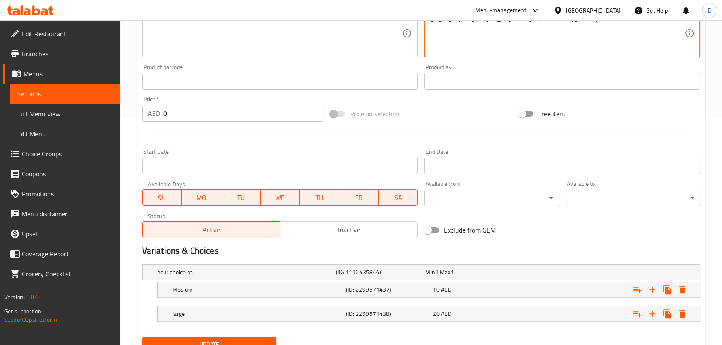
scroll to position [262, 0]
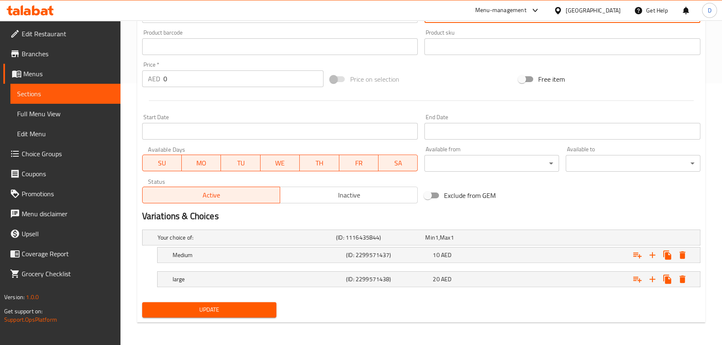
type textarea "دجاج تكا، بيوريه الطماطم، كريمة، الزبادي، الزنجبيل، الثوم والتوابل."
click at [252, 305] on span "Update" at bounding box center [209, 310] width 121 height 10
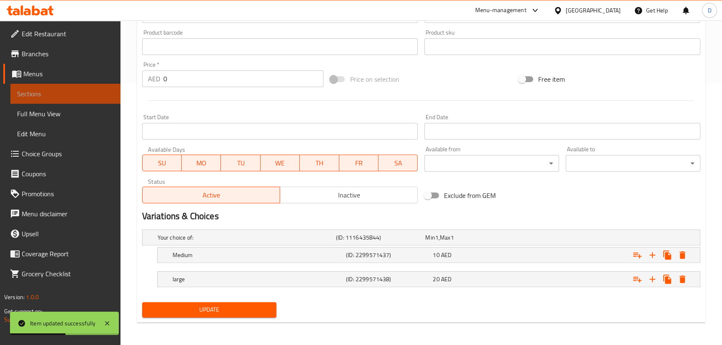
click at [89, 102] on link "Sections" at bounding box center [65, 94] width 110 height 20
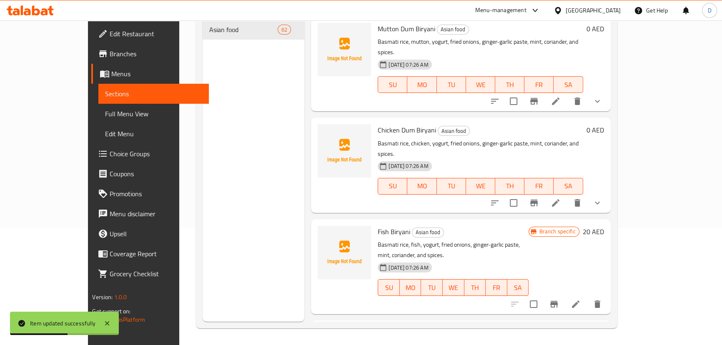
scroll to position [3, 0]
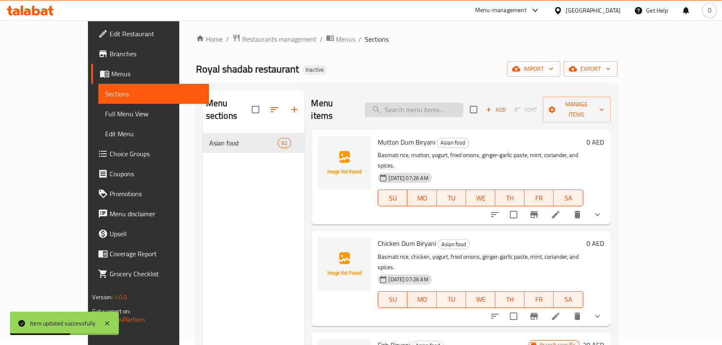
click at [401, 102] on input "search" at bounding box center [414, 109] width 98 height 15
paste input "Pudina Ki Chatni"
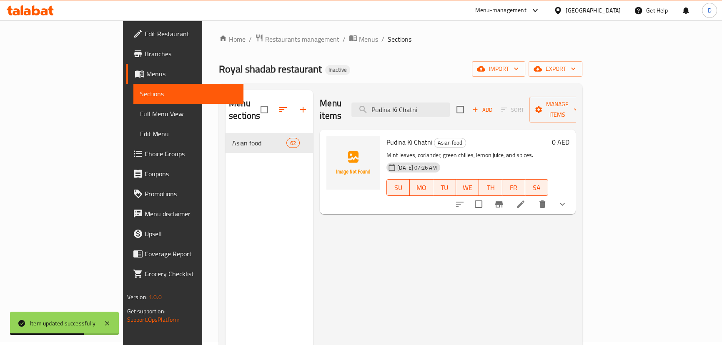
type input "Pudina Ki Chatni"
click at [525, 199] on icon at bounding box center [520, 204] width 10 height 10
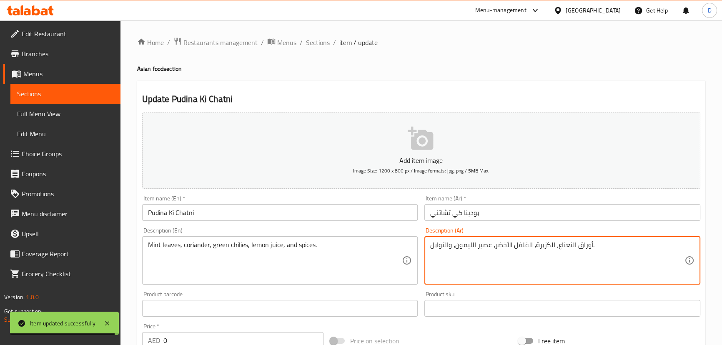
click at [494, 247] on textarea "أوراق النعناع، الكزبرة، الفلفل الأخضر، عصير الليمون، والتوابل." at bounding box center [557, 261] width 254 height 40
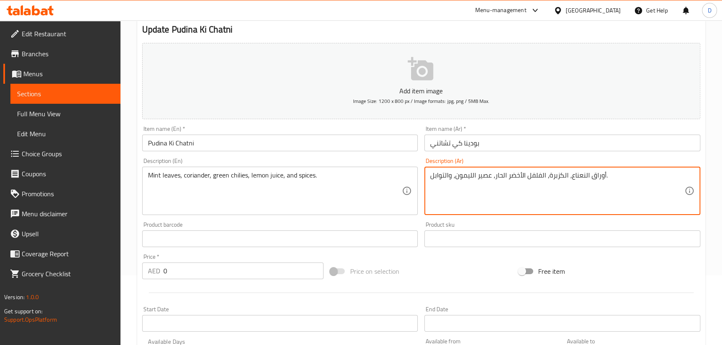
scroll to position [262, 0]
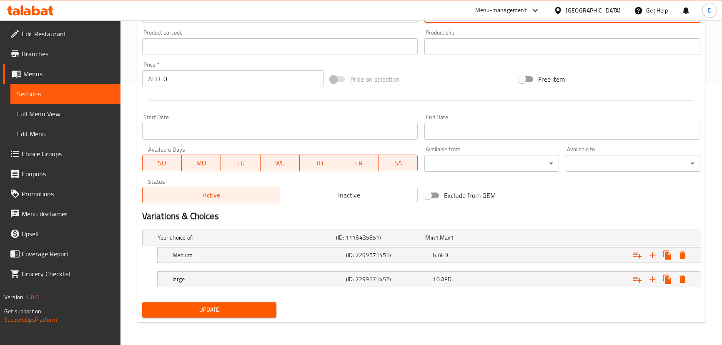
type textarea "أوراق النعناع، الكزبرة، الفلفل الأخضر الحار، عصير الليمون، والتوابل."
click at [258, 315] on button "Update" at bounding box center [209, 309] width 135 height 15
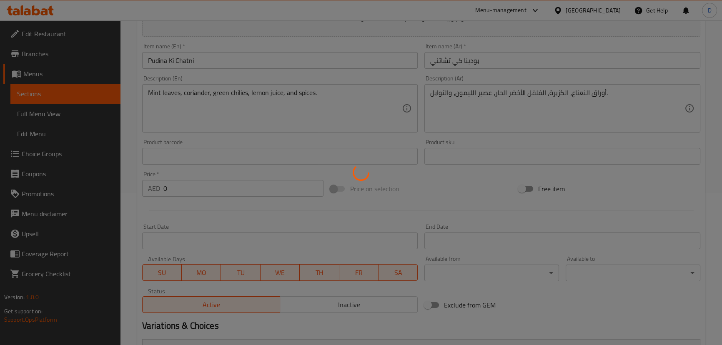
scroll to position [148, 0]
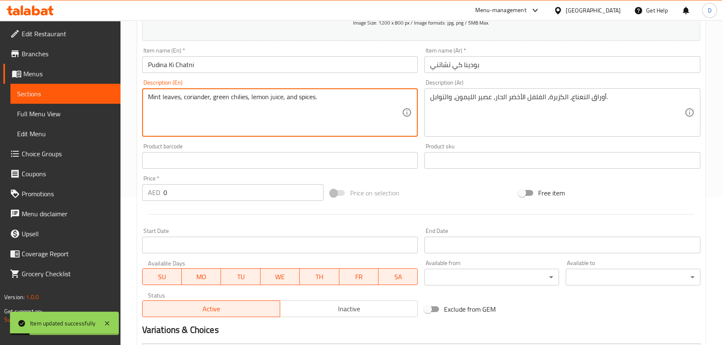
click at [195, 97] on textarea "Mint leaves, coriander, green chilies, lemon juice, and spices." at bounding box center [275, 113] width 254 height 40
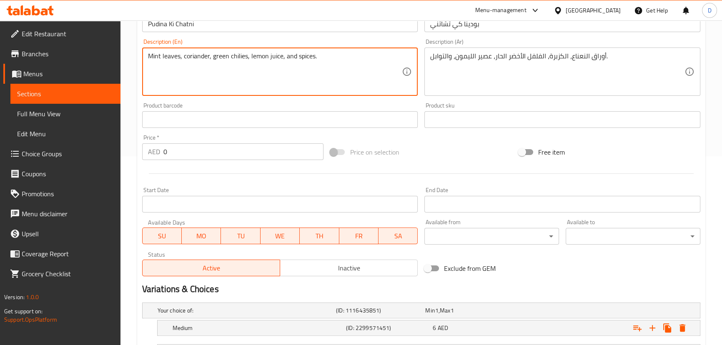
scroll to position [262, 0]
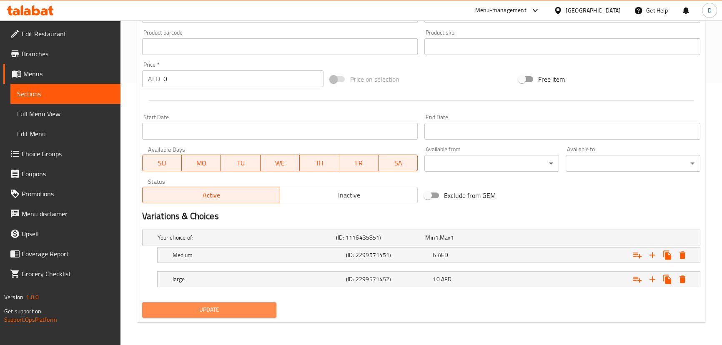
click at [237, 306] on span "Update" at bounding box center [209, 310] width 121 height 10
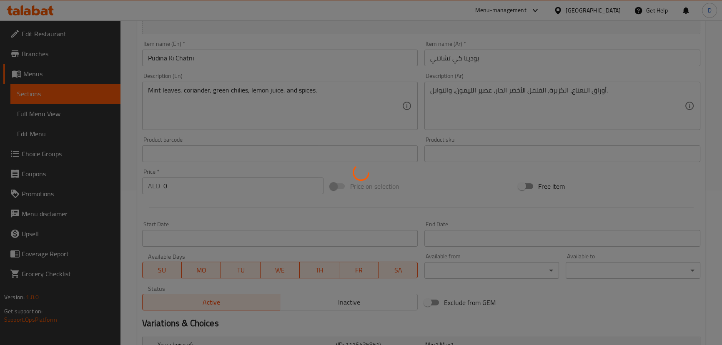
scroll to position [148, 0]
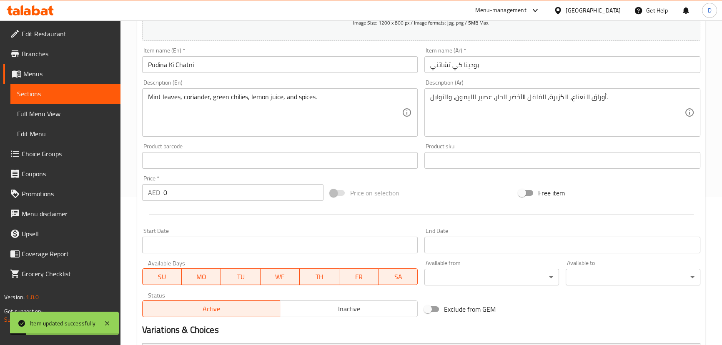
drag, startPoint x: 91, startPoint y: 92, endPoint x: 141, endPoint y: 12, distance: 93.8
click at [91, 92] on span "Sections" at bounding box center [65, 94] width 97 height 10
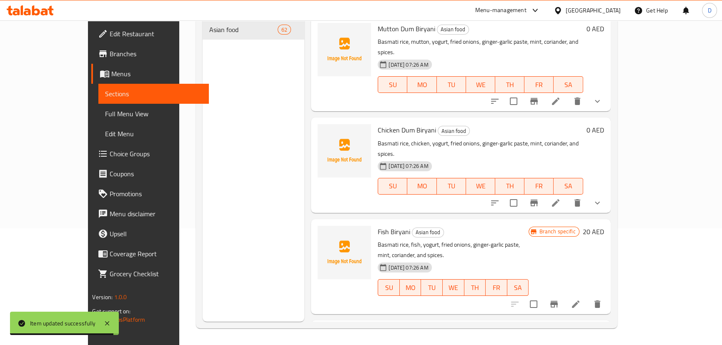
scroll to position [3288, 0]
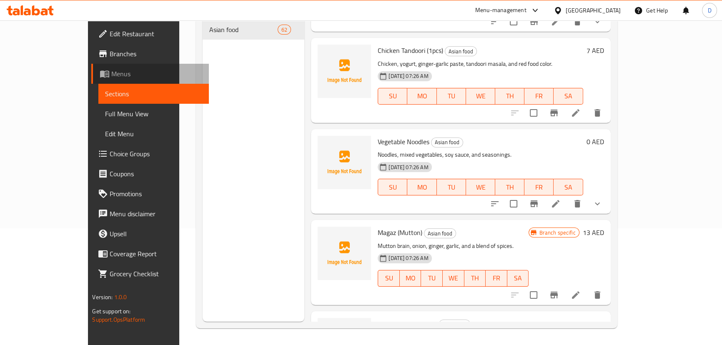
click at [111, 71] on span "Menus" at bounding box center [156, 74] width 90 height 10
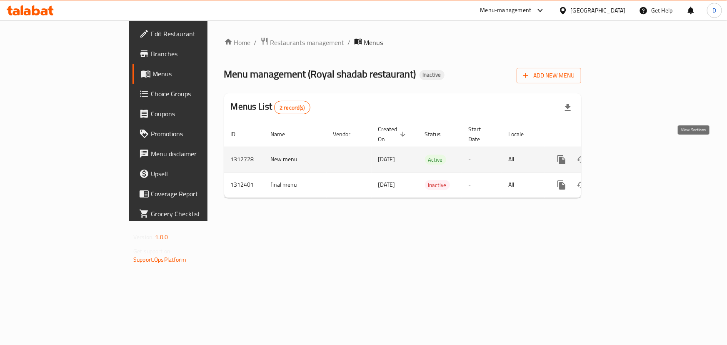
click at [627, 155] on icon "enhanced table" at bounding box center [622, 160] width 10 height 10
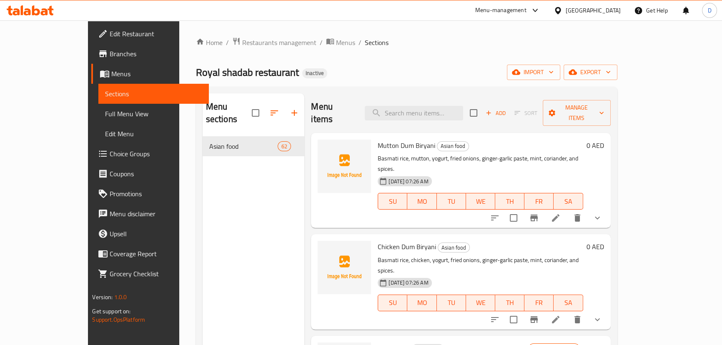
click at [617, 80] on div "Home / Restaurants management / Menus / Sections Royal shadab restaurant Inacti…" at bounding box center [406, 241] width 421 height 408
click at [577, 73] on icon "button" at bounding box center [572, 72] width 8 height 8
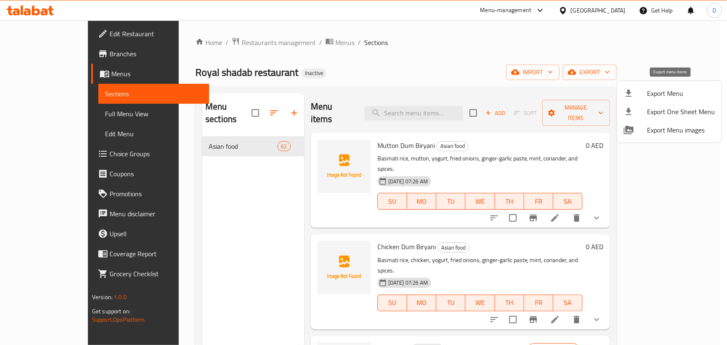
click at [667, 88] on span "Export Menu" at bounding box center [681, 93] width 68 height 10
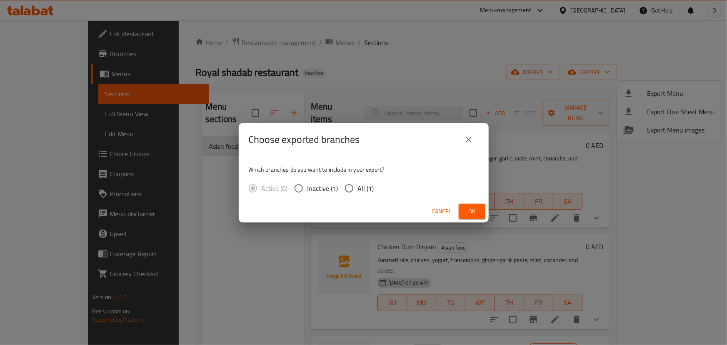
click at [361, 190] on span "All (1)" at bounding box center [366, 188] width 16 height 10
click at [358, 190] on input "All (1)" at bounding box center [348, 188] width 17 height 17
radio input "true"
click at [482, 208] on button "Ok" at bounding box center [472, 211] width 27 height 15
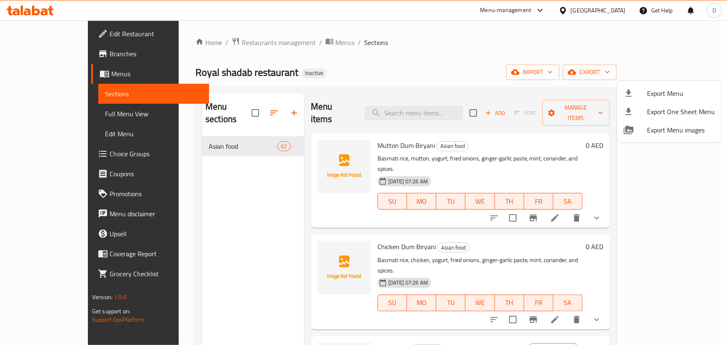
click at [39, 12] on div at bounding box center [363, 172] width 727 height 345
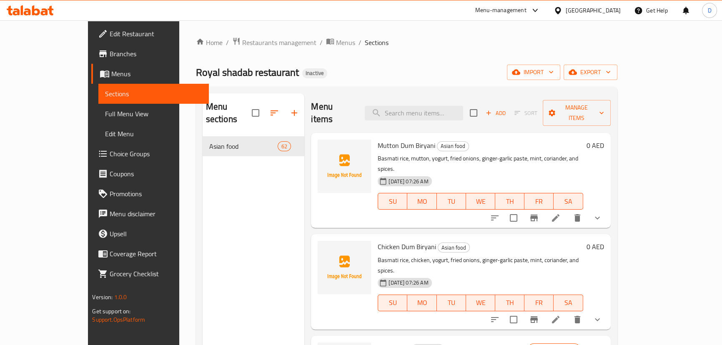
click at [48, 13] on icon at bounding box center [30, 10] width 47 height 10
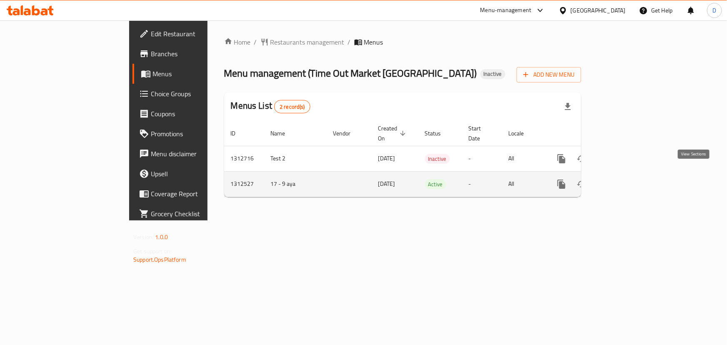
click at [627, 179] on icon "enhanced table" at bounding box center [622, 184] width 10 height 10
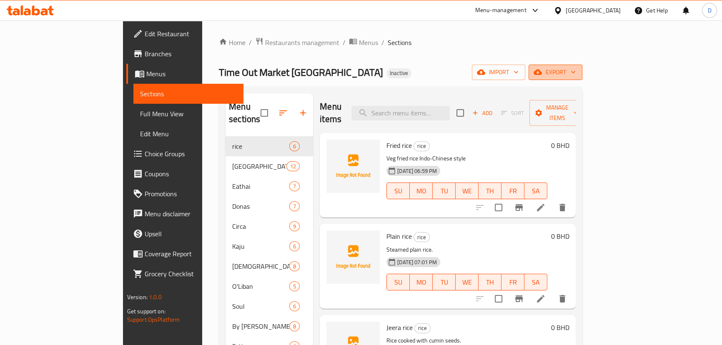
click at [575, 76] on span "export" at bounding box center [555, 72] width 40 height 10
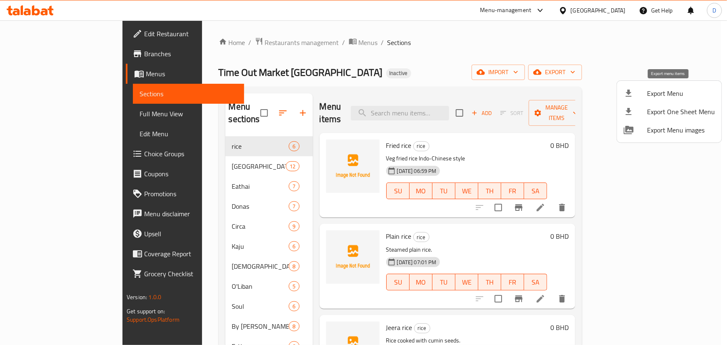
click at [683, 89] on span "Export Menu" at bounding box center [681, 93] width 68 height 10
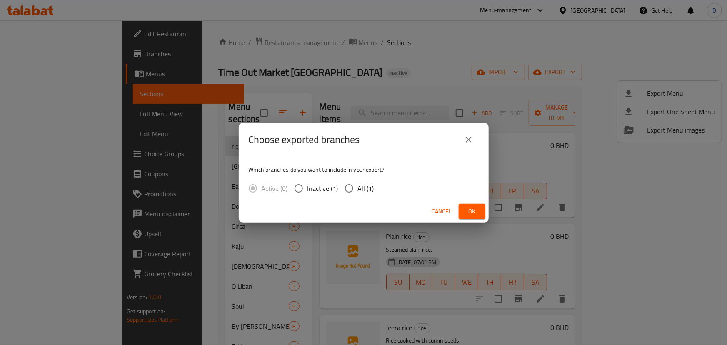
click at [362, 185] on span "All (1)" at bounding box center [366, 188] width 16 height 10
click at [358, 185] on input "All (1)" at bounding box center [348, 188] width 17 height 17
radio input "true"
click at [475, 210] on span "Ok" at bounding box center [471, 211] width 13 height 10
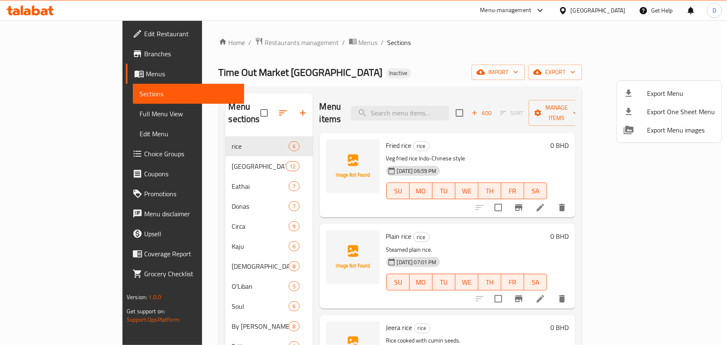
click at [350, 47] on div at bounding box center [363, 172] width 727 height 345
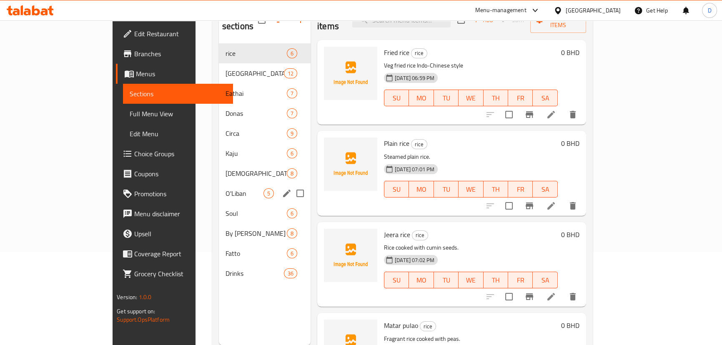
scroll to position [75, 0]
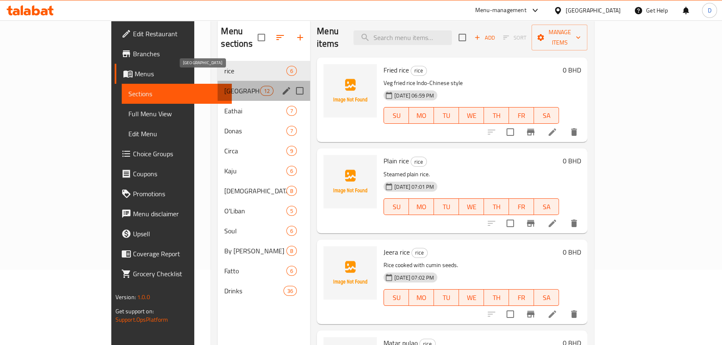
click at [224, 86] on span "[GEOGRAPHIC_DATA]" at bounding box center [241, 91] width 35 height 10
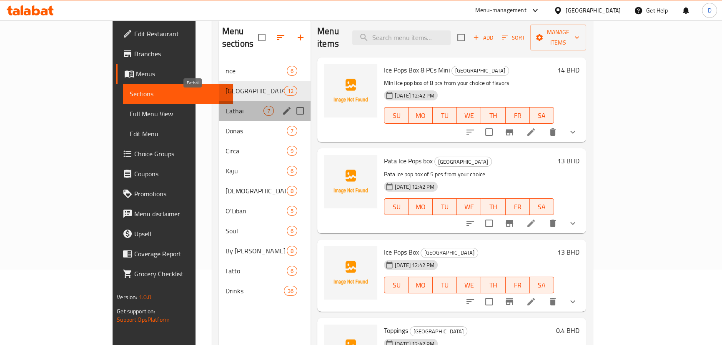
click at [225, 106] on span "Eathai" at bounding box center [244, 111] width 38 height 10
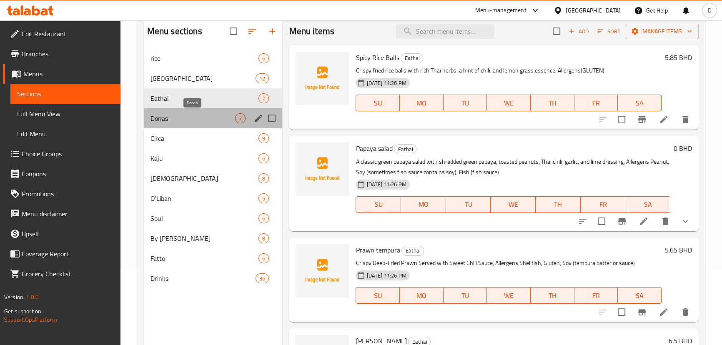
click at [187, 117] on span "Donas" at bounding box center [192, 118] width 85 height 10
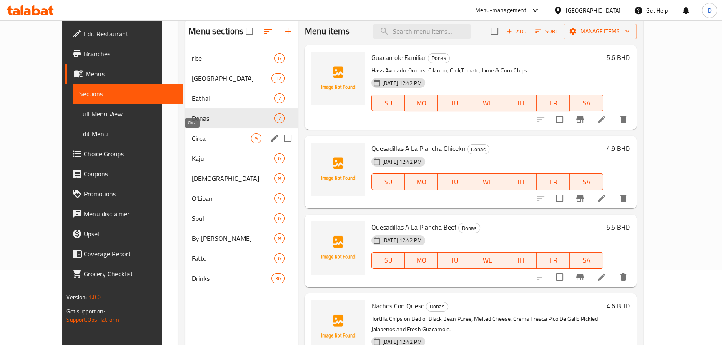
click at [192, 142] on span "Circa" at bounding box center [221, 138] width 59 height 10
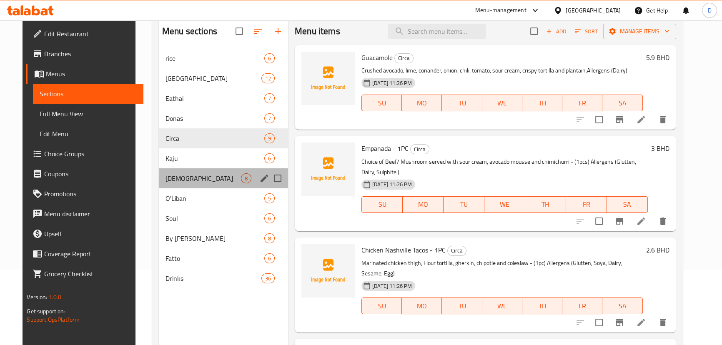
click at [193, 172] on div "[DEMOGRAPHIC_DATA] 8" at bounding box center [223, 178] width 129 height 20
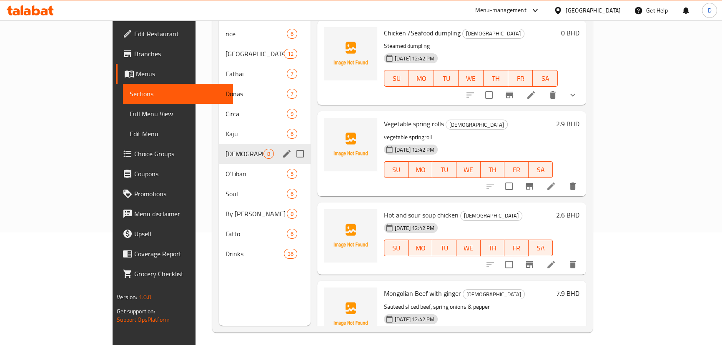
scroll to position [117, 0]
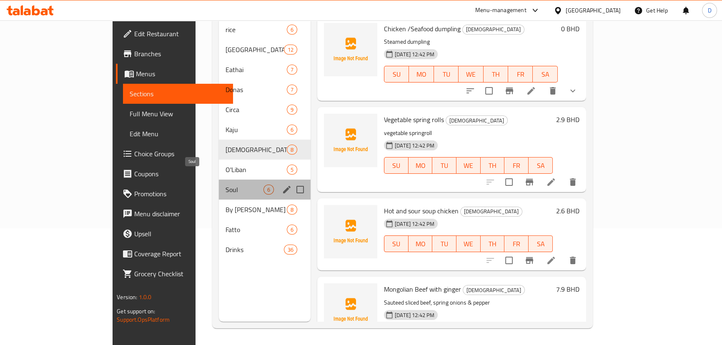
click at [225, 185] on span "Soul" at bounding box center [244, 190] width 38 height 10
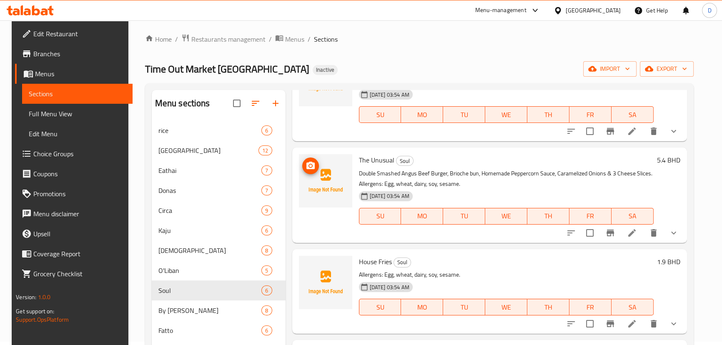
scroll to position [117, 0]
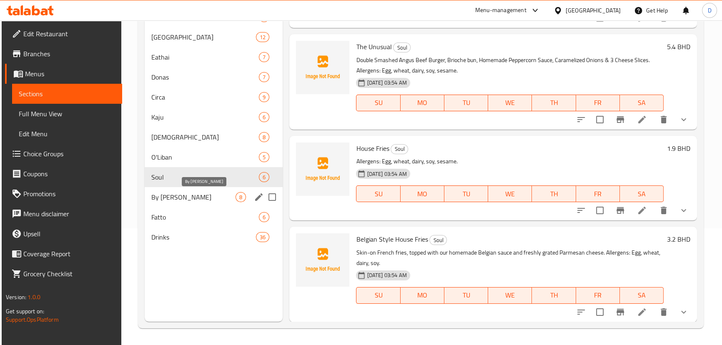
click at [210, 200] on span "By [PERSON_NAME]" at bounding box center [193, 197] width 84 height 10
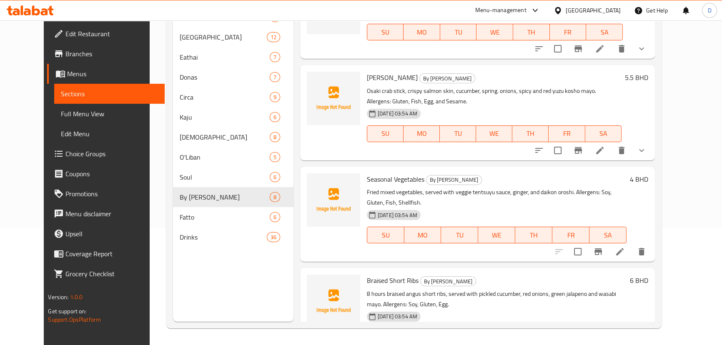
scroll to position [445, 0]
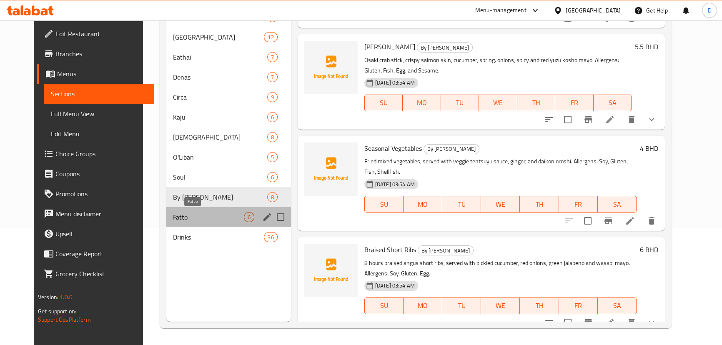
click at [208, 219] on span "Fatto" at bounding box center [208, 217] width 71 height 10
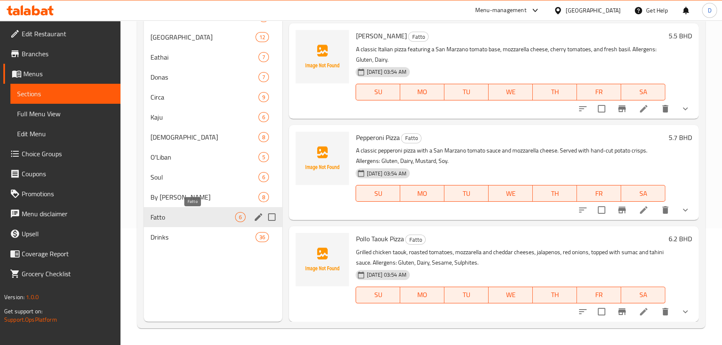
scroll to position [274, 0]
click at [197, 234] on span "Drinks" at bounding box center [191, 237] width 82 height 10
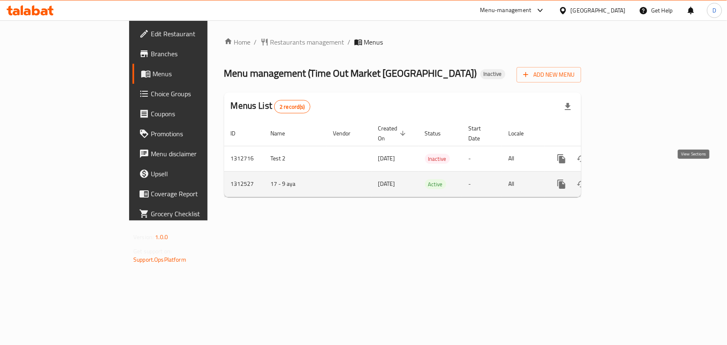
click at [627, 179] on icon "enhanced table" at bounding box center [622, 184] width 10 height 10
